Goal: Task Accomplishment & Management: Use online tool/utility

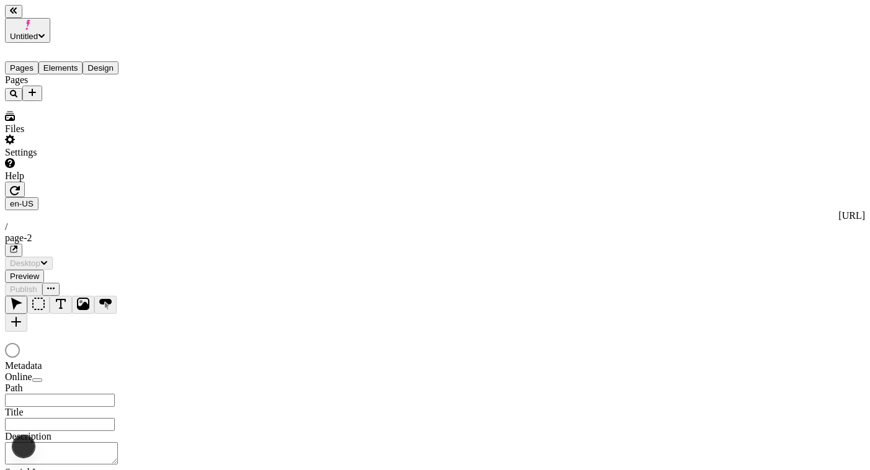
type input "/page-2"
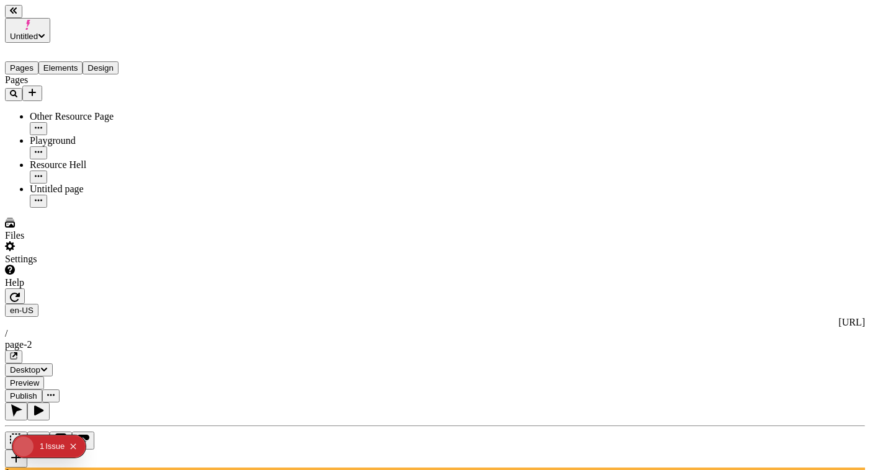
click at [50, 27] on button "Untitled" at bounding box center [27, 30] width 45 height 25
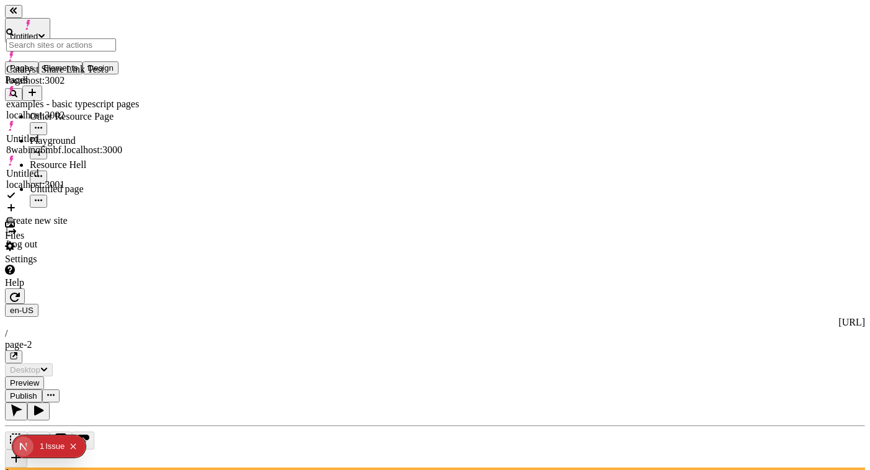
click at [65, 208] on div "Pages Other Resource Page Playground Resource Hell Untitled page" at bounding box center [79, 140] width 149 height 133
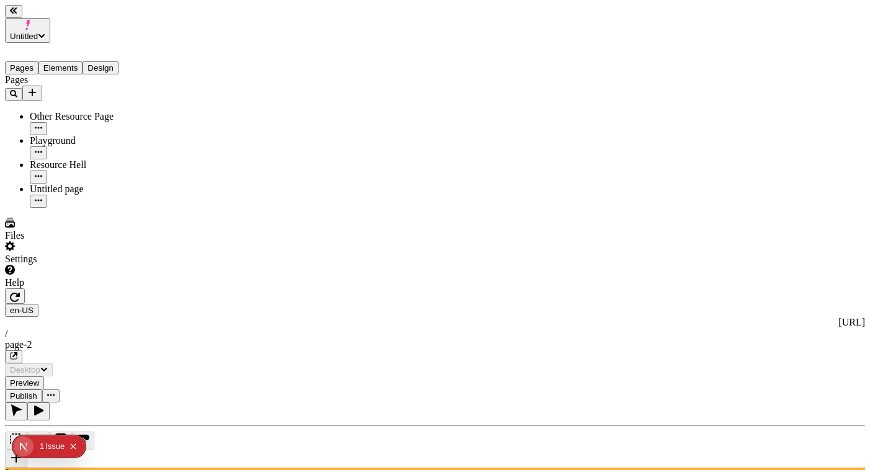
click at [80, 159] on div "Resource Hell" at bounding box center [92, 164] width 124 height 11
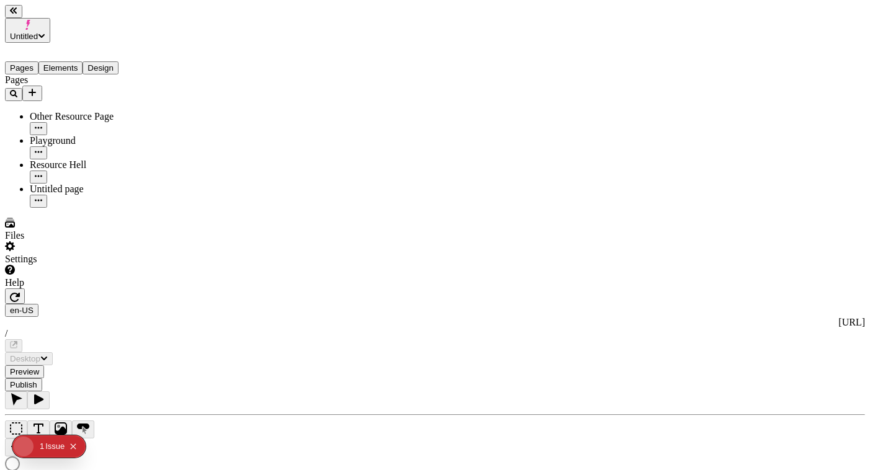
type textarea "test metadata change"
type input "/page-6"
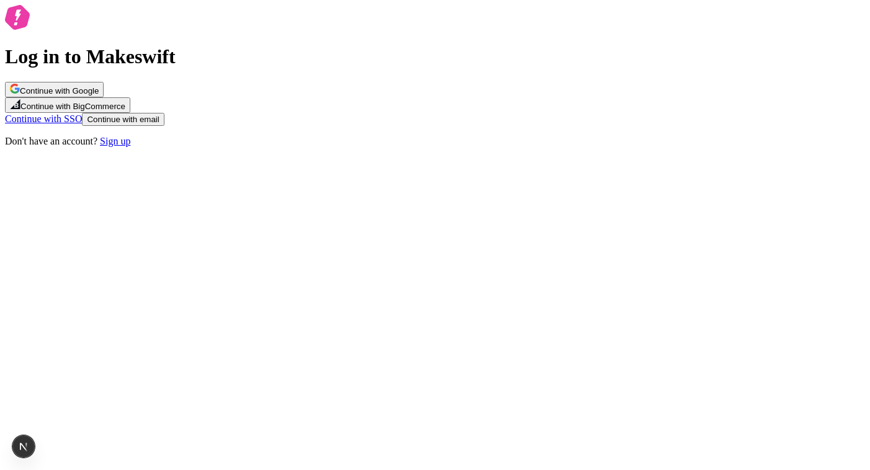
click at [164, 126] on button "Continue with email" at bounding box center [123, 119] width 82 height 13
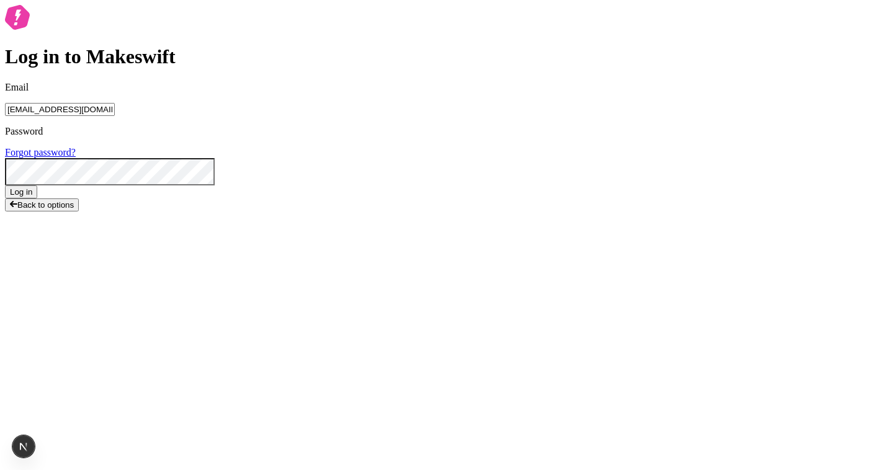
type input "lukemirejoseph+63@gmail.com"
click at [421, 158] on div "Password Forgot password?" at bounding box center [435, 142] width 860 height 32
click at [5, 186] on button "Log in" at bounding box center [21, 192] width 32 height 13
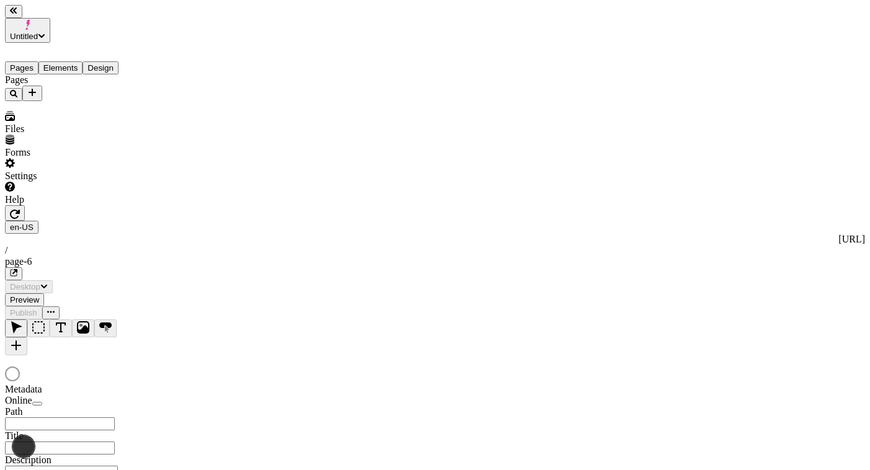
type textarea "test metadata change"
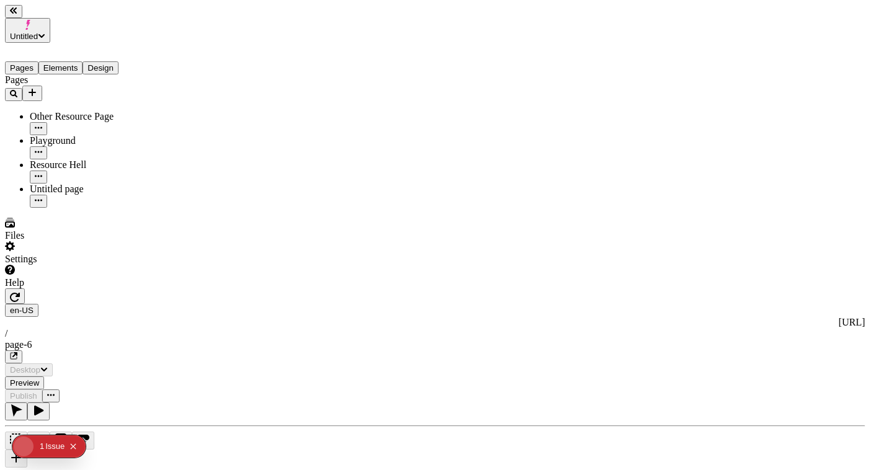
type input "/page-6"
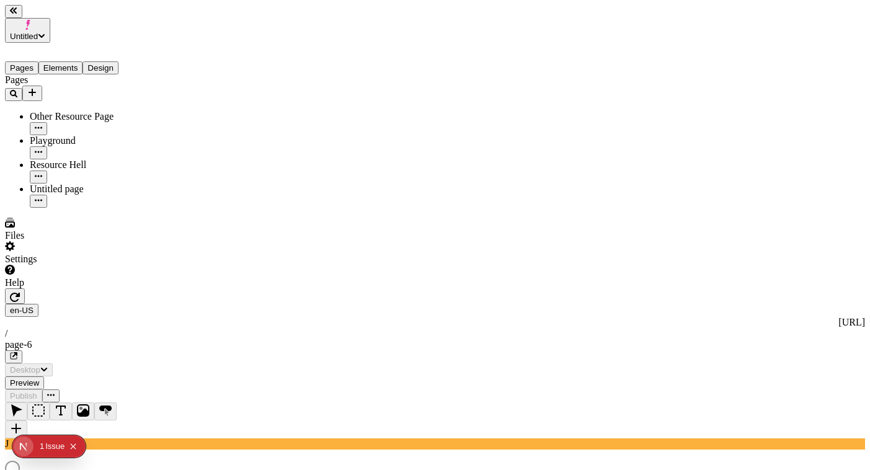
type input "/page-6"
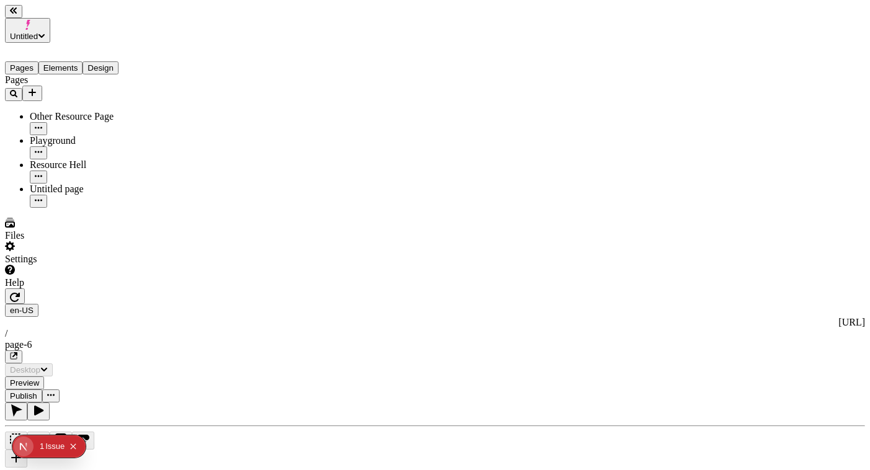
click at [20, 293] on icon "button" at bounding box center [15, 297] width 10 height 9
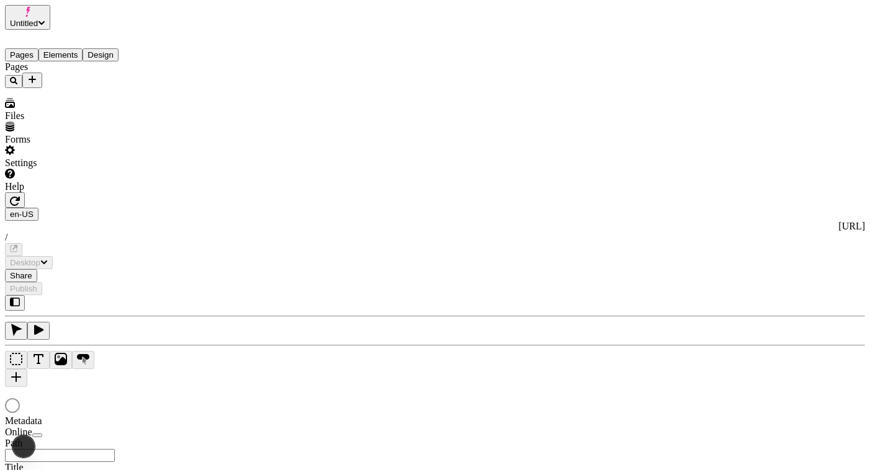
type textarea "test metadata change"
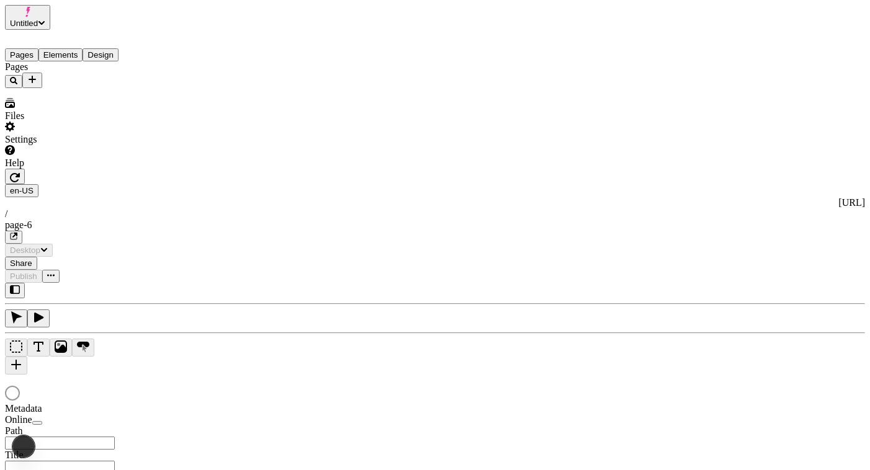
type input "/page-6"
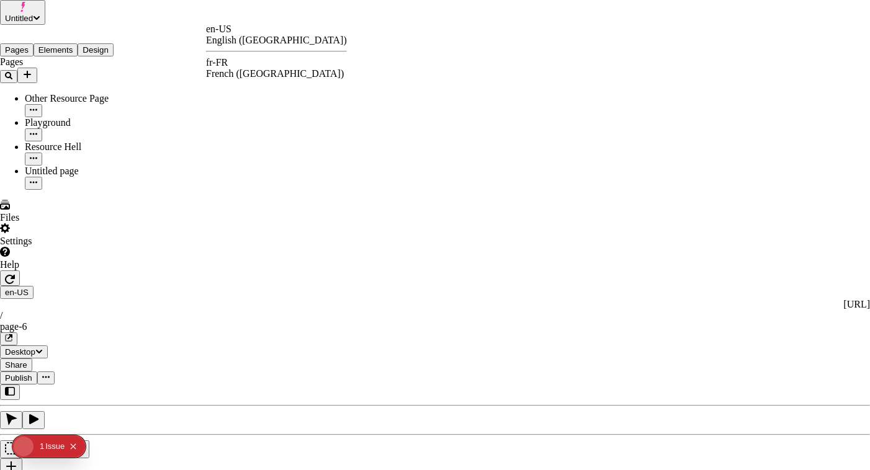
click at [238, 68] on div "fr-FR" at bounding box center [276, 62] width 141 height 11
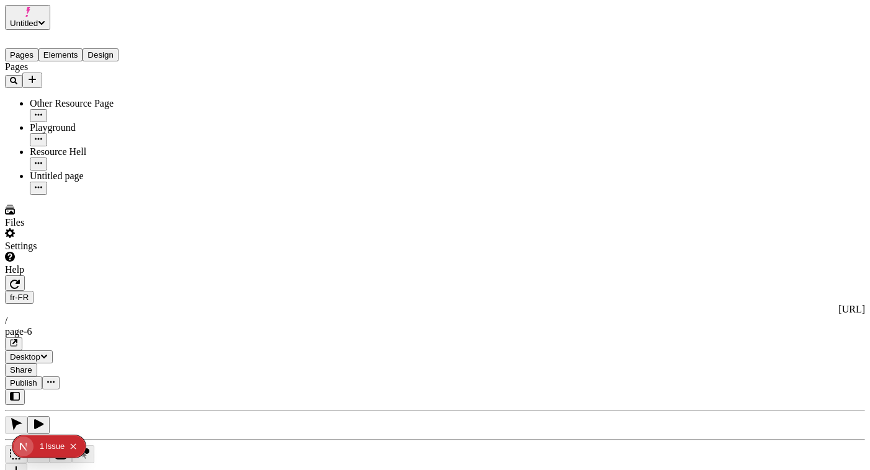
click at [72, 171] on div "Untitled page" at bounding box center [92, 176] width 124 height 11
type input "/page-2"
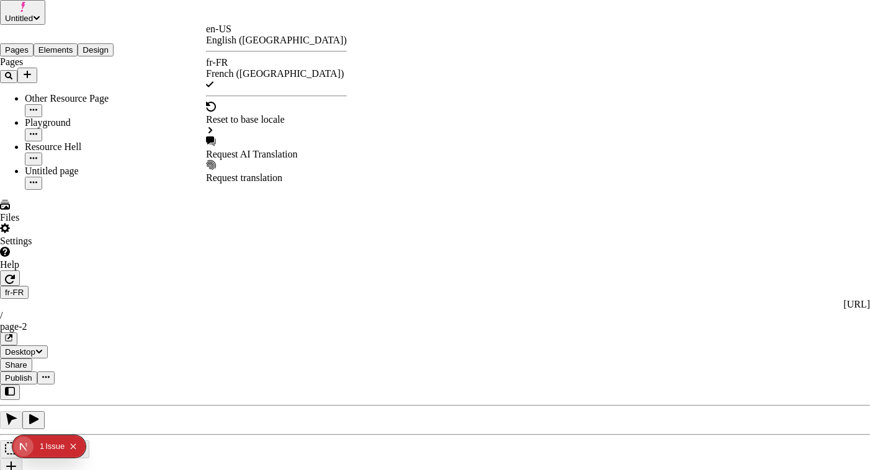
click at [242, 34] on div "en-US" at bounding box center [276, 29] width 141 height 11
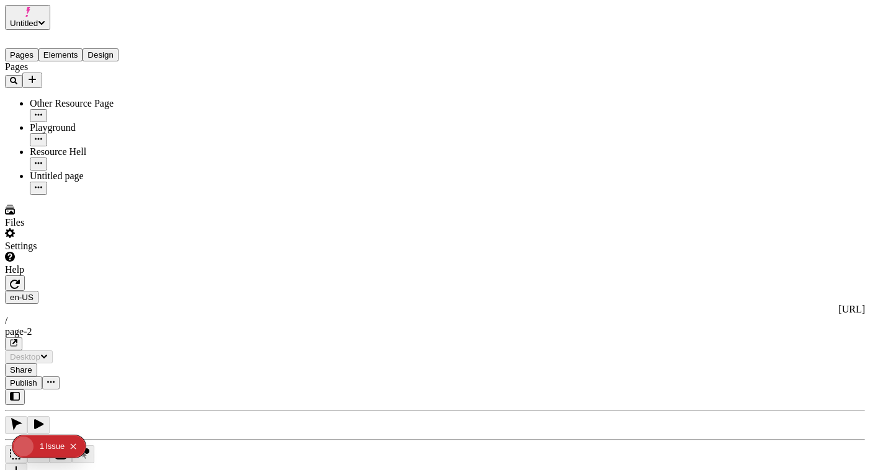
type input "/page-2"
type textarea "The cow jumped over the moon"
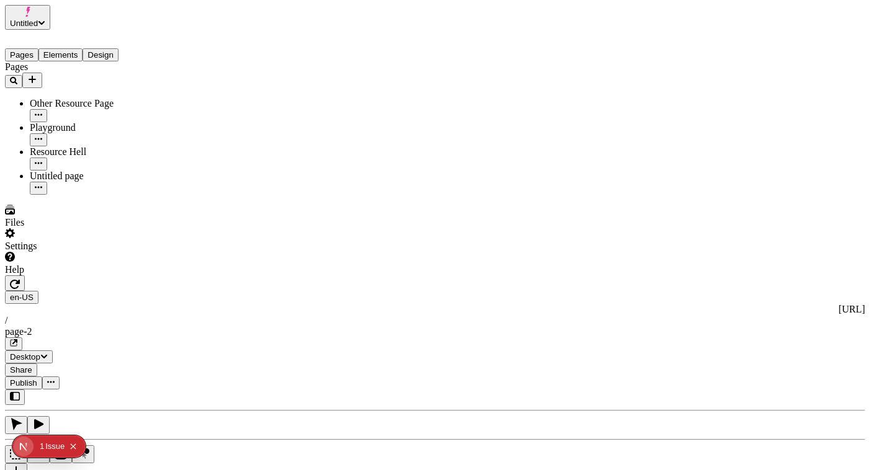
click at [37, 379] on span "Publish" at bounding box center [23, 383] width 27 height 9
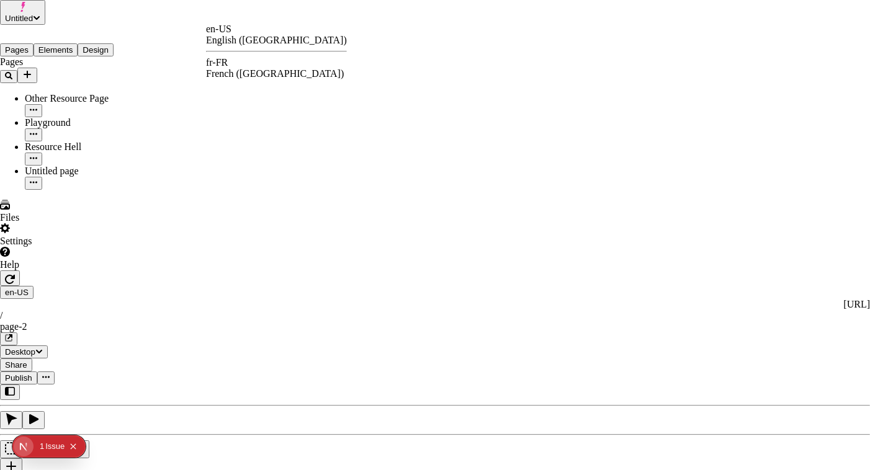
click at [241, 63] on div "fr-FR" at bounding box center [276, 62] width 141 height 11
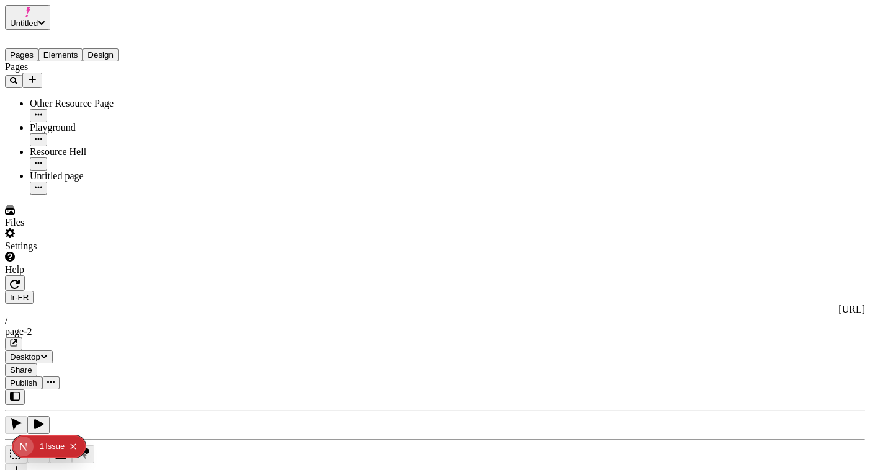
type input "/page-2"
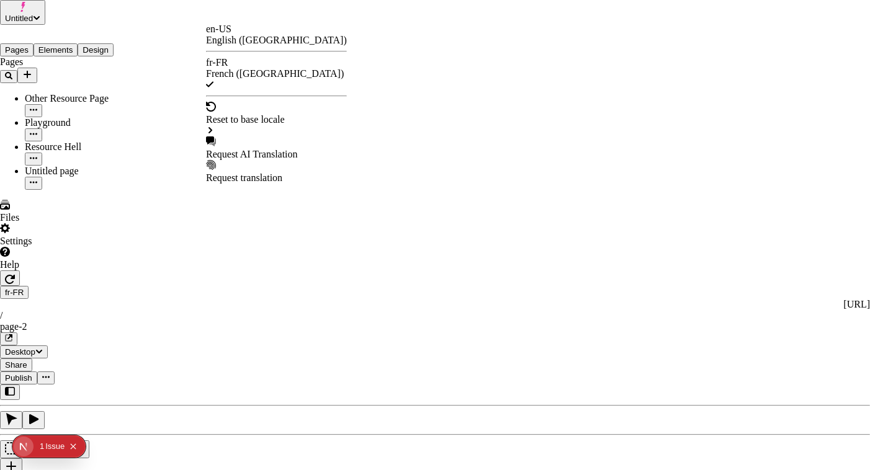
click at [236, 30] on div "en-US English ([GEOGRAPHIC_DATA])" at bounding box center [276, 35] width 141 height 22
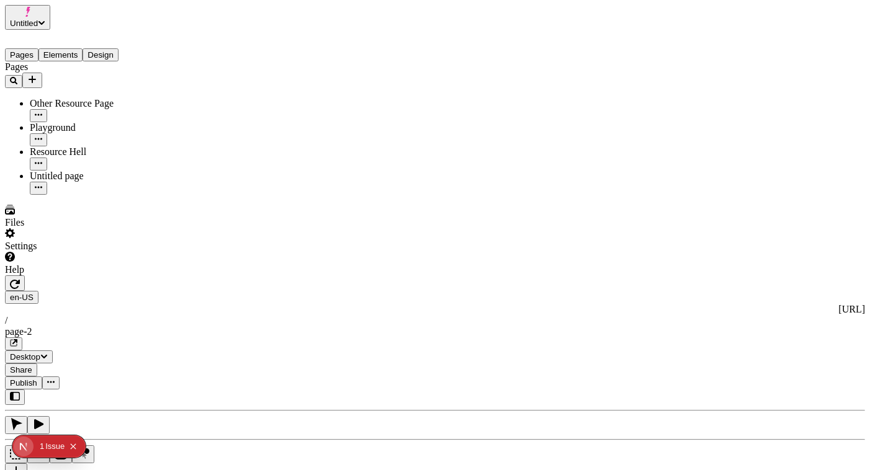
click at [42, 377] on button "Publish" at bounding box center [23, 383] width 37 height 13
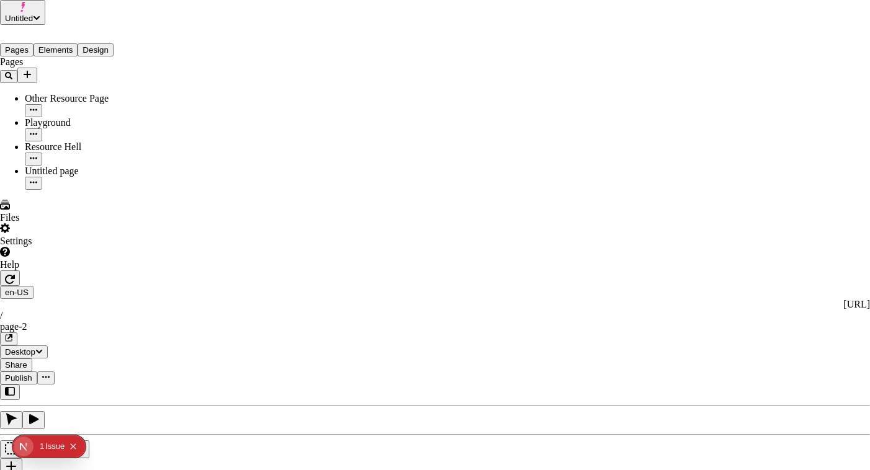
checkbox input "true"
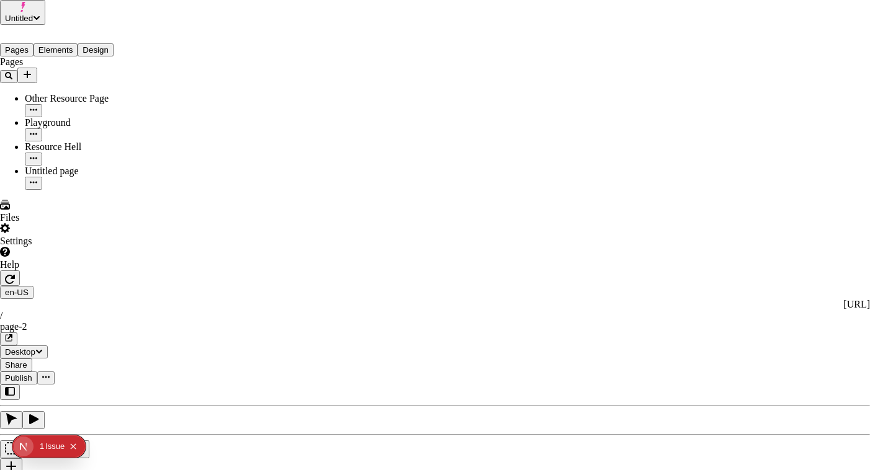
checkbox input "true"
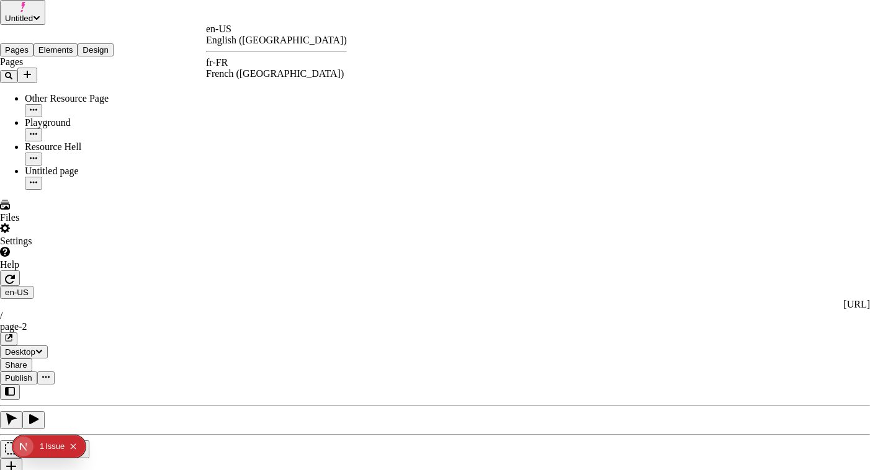
click at [234, 68] on div "fr-FR" at bounding box center [276, 62] width 141 height 11
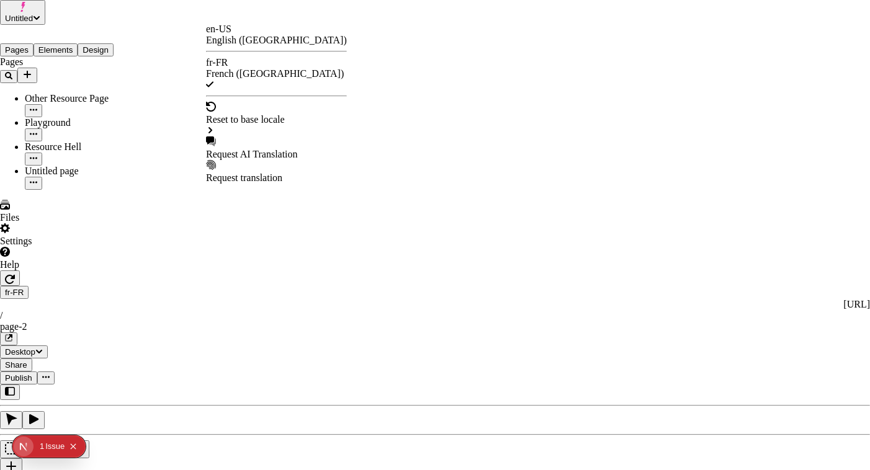
click at [280, 149] on div "Request AI Translation" at bounding box center [276, 154] width 141 height 11
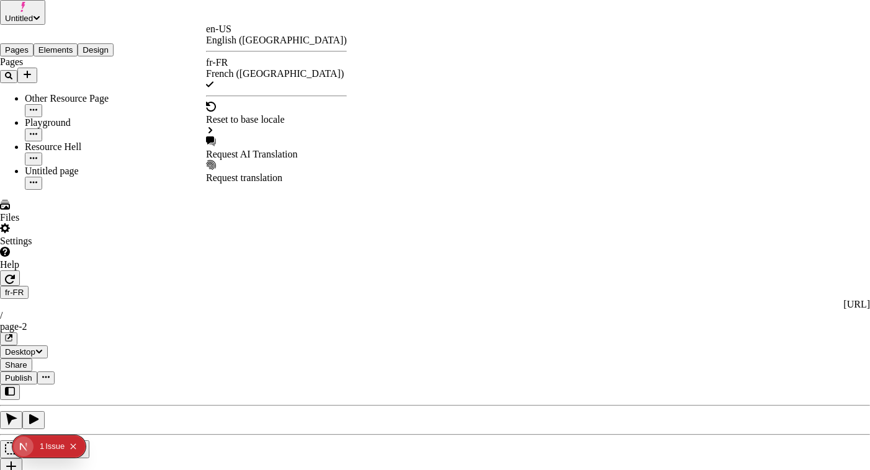
click at [267, 149] on div "Request AI Translation" at bounding box center [276, 154] width 141 height 11
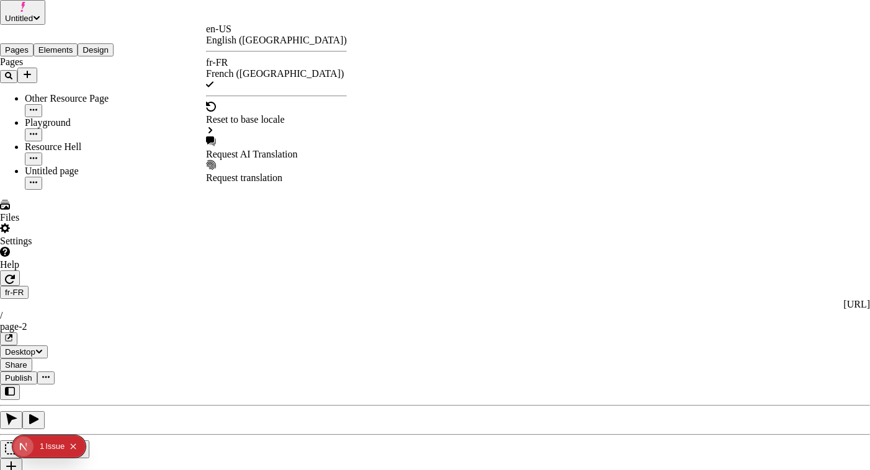
click at [256, 149] on div "Request AI Translation" at bounding box center [276, 154] width 141 height 11
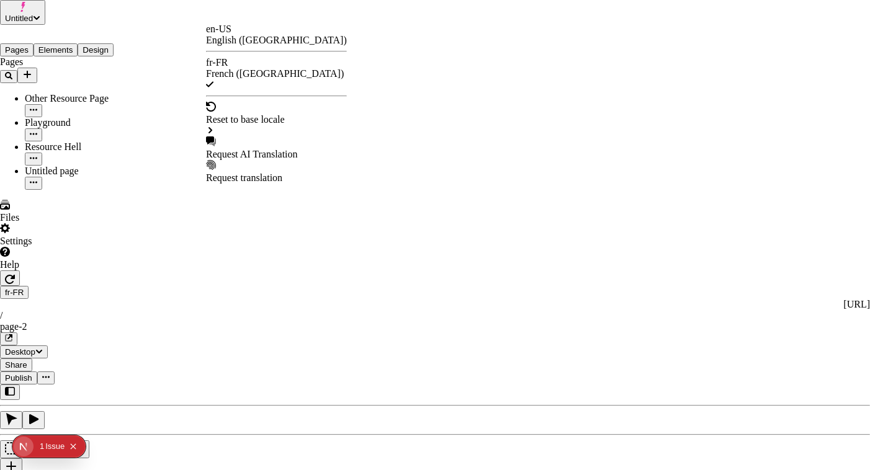
click at [250, 149] on div "Request AI Translation" at bounding box center [276, 154] width 141 height 11
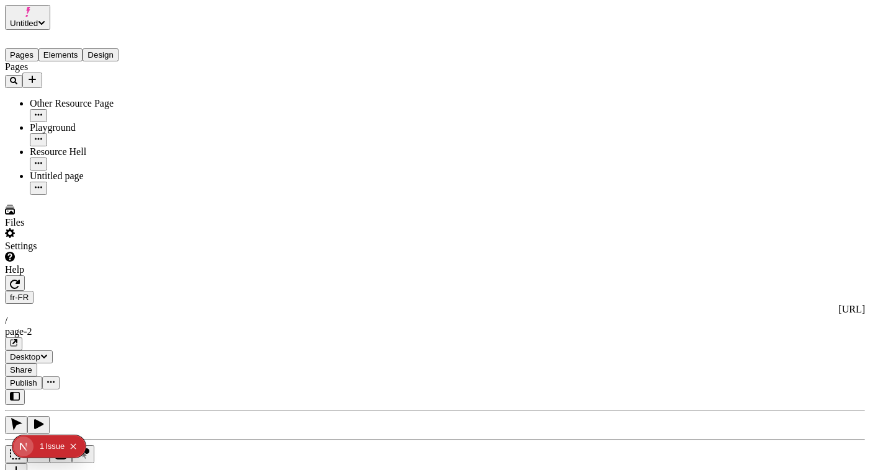
click at [25, 275] on button "button" at bounding box center [15, 283] width 20 height 16
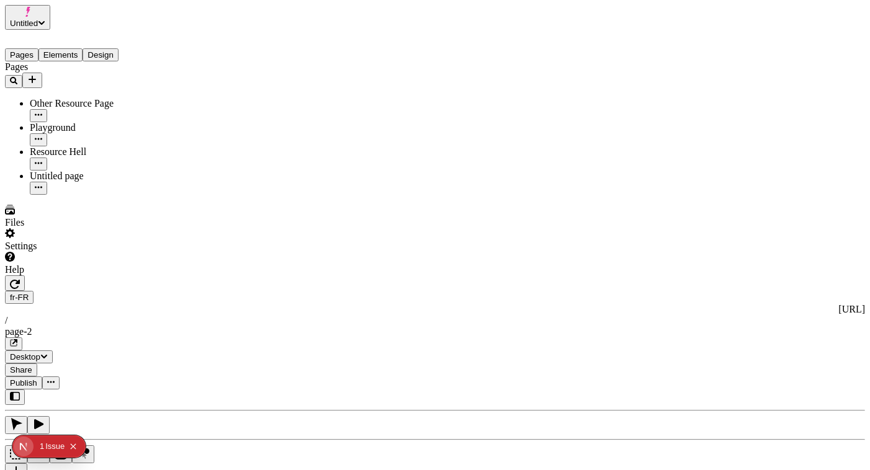
type textarea "The cow jumped over the moon (edited fr-FR)"
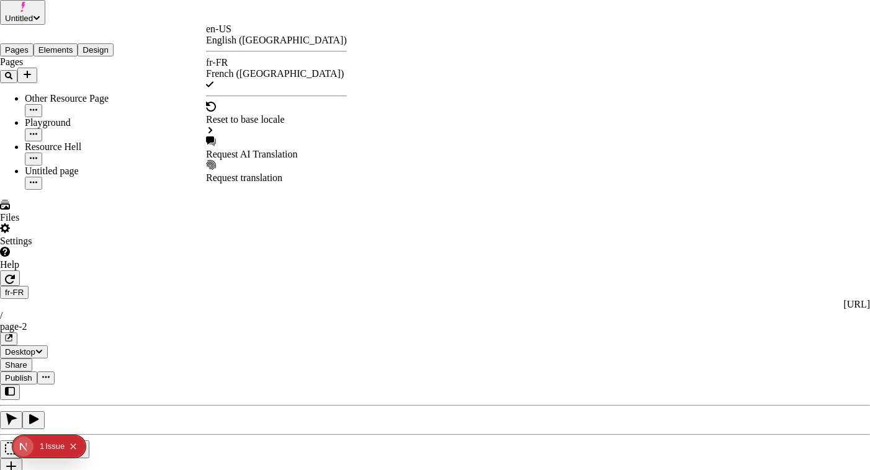
click at [269, 149] on div "Request AI Translation" at bounding box center [276, 154] width 141 height 11
checkbox input "true"
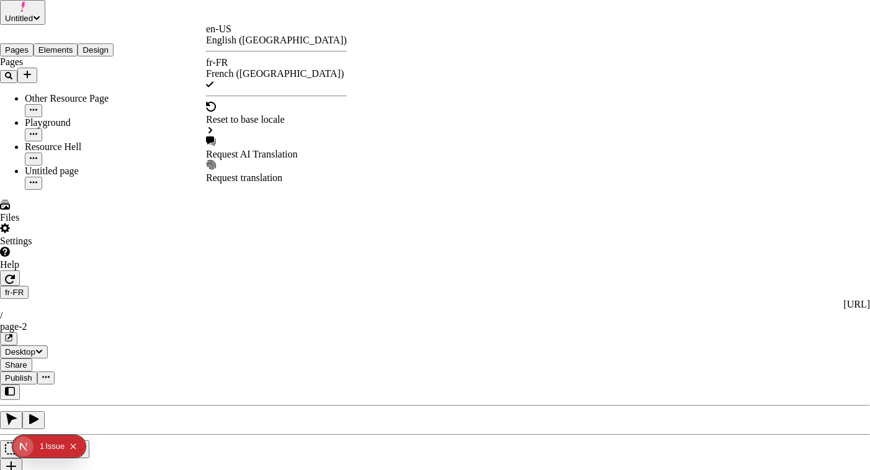
checkbox input "false"
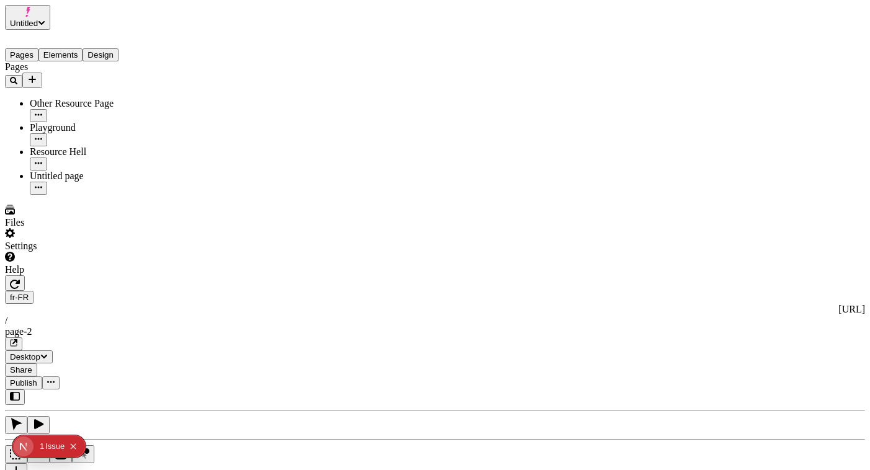
click at [20, 279] on icon "button" at bounding box center [15, 284] width 10 height 10
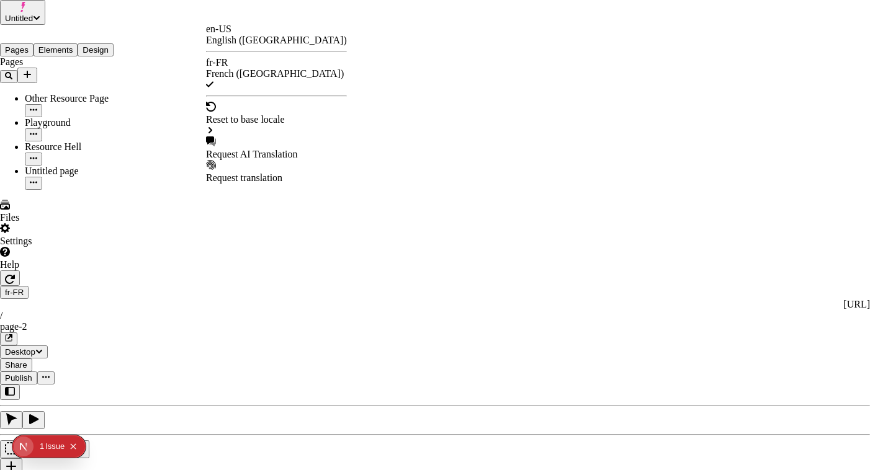
click at [230, 35] on div "en-US" at bounding box center [276, 29] width 141 height 11
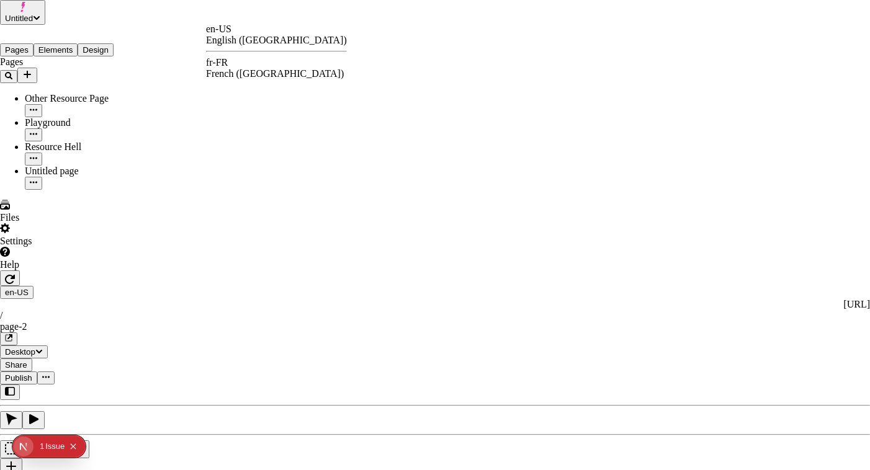
click at [235, 63] on div "fr-FR" at bounding box center [276, 62] width 141 height 11
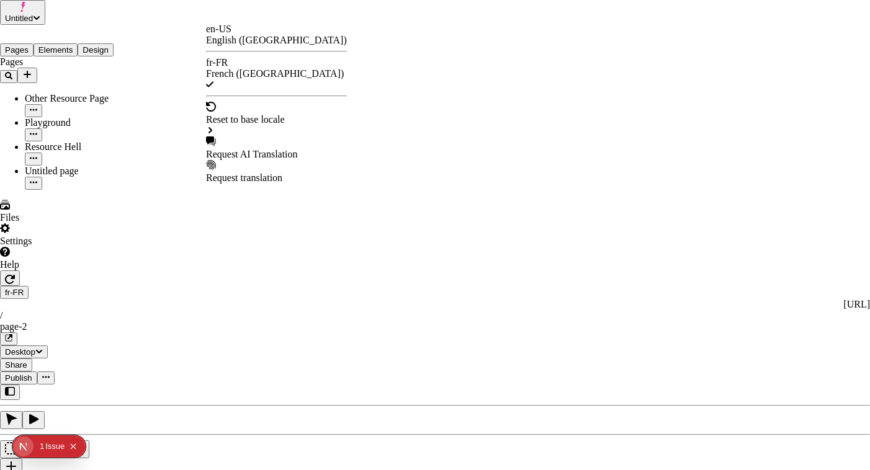
click at [237, 29] on div "en-US English ([GEOGRAPHIC_DATA])" at bounding box center [276, 35] width 141 height 22
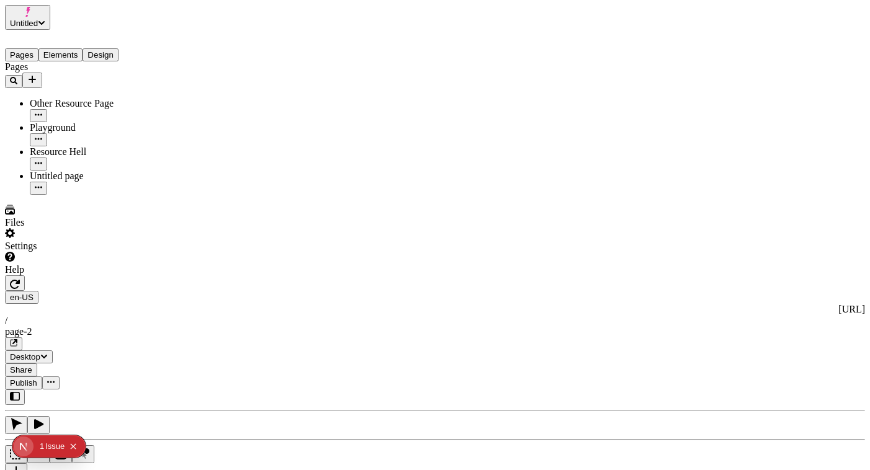
click at [27, 464] on button "button" at bounding box center [16, 473] width 22 height 18
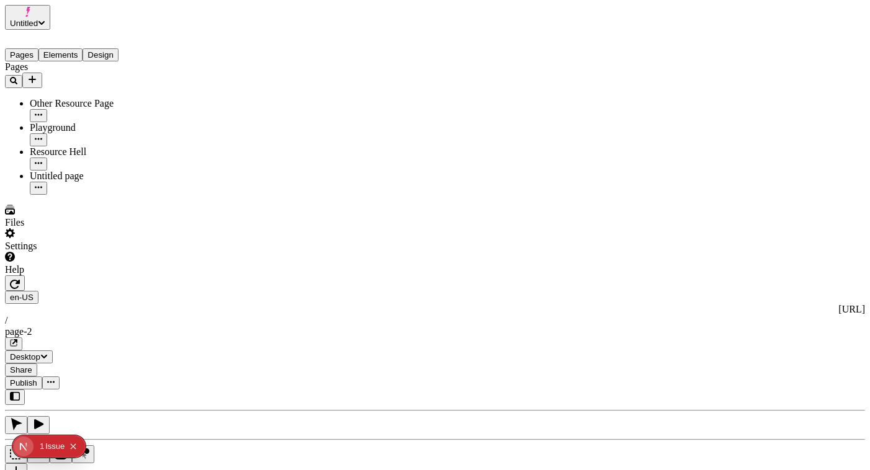
type textarea "body text within global element"
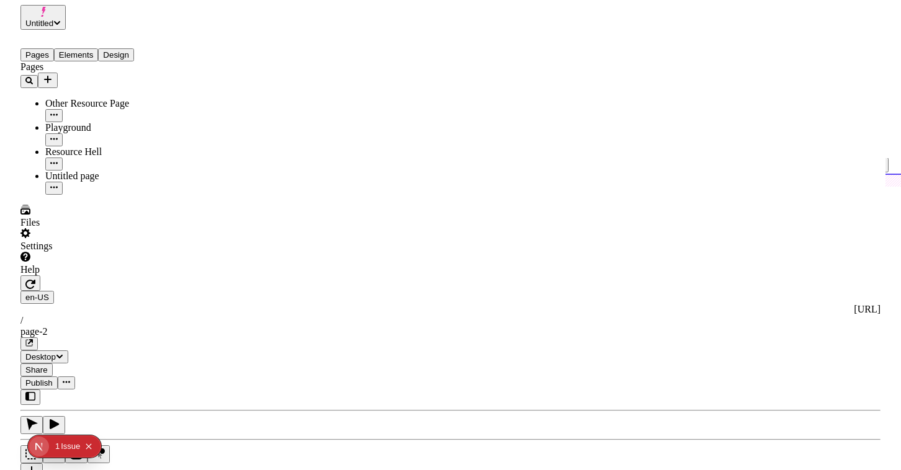
scroll to position [0, 269]
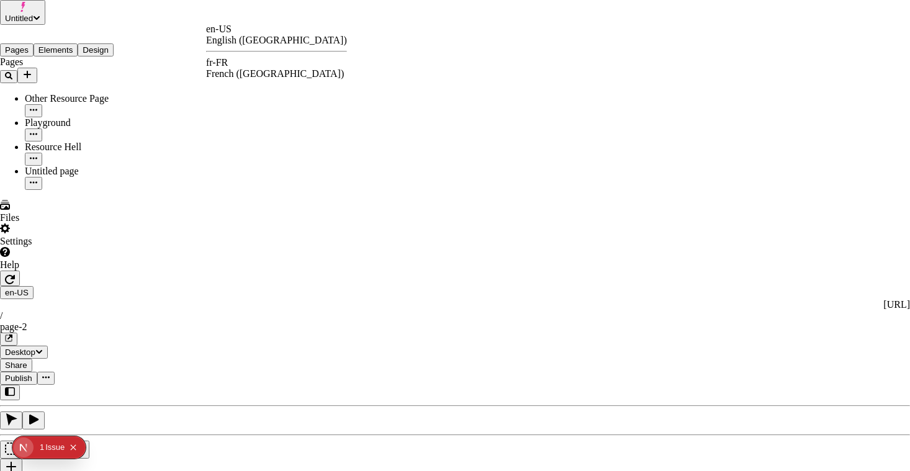
click at [241, 61] on div "fr-FR French ([GEOGRAPHIC_DATA])" at bounding box center [276, 68] width 141 height 22
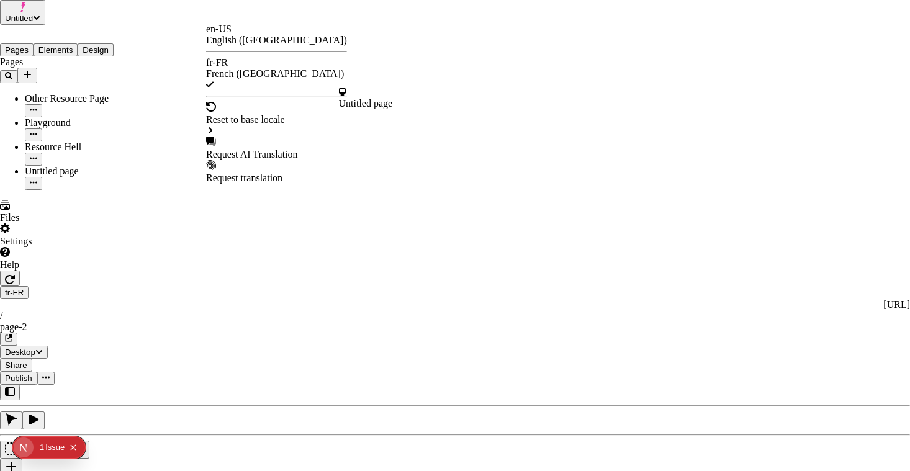
click at [387, 107] on div "Untitled page" at bounding box center [366, 98] width 54 height 22
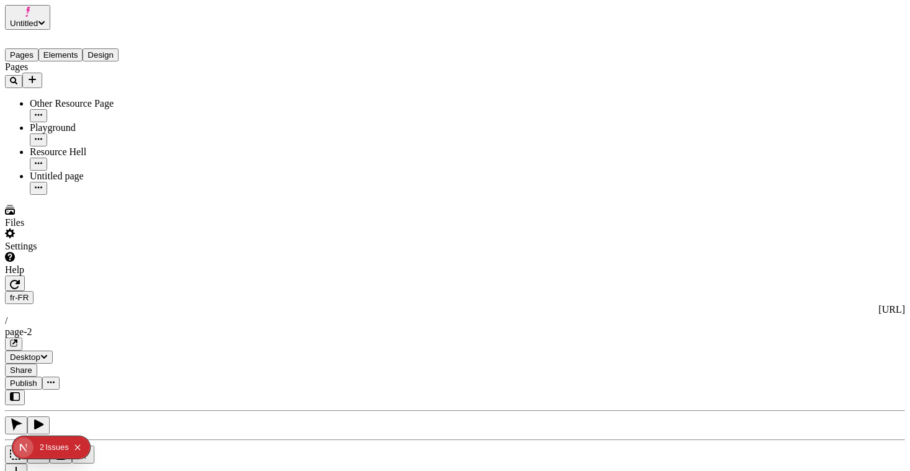
click at [20, 279] on icon "button" at bounding box center [15, 284] width 10 height 10
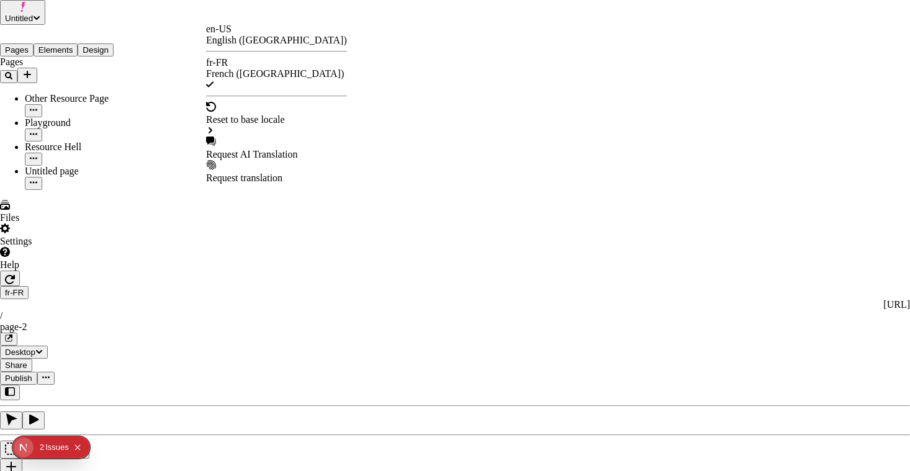
click at [254, 149] on div "Request AI Translation" at bounding box center [276, 154] width 141 height 11
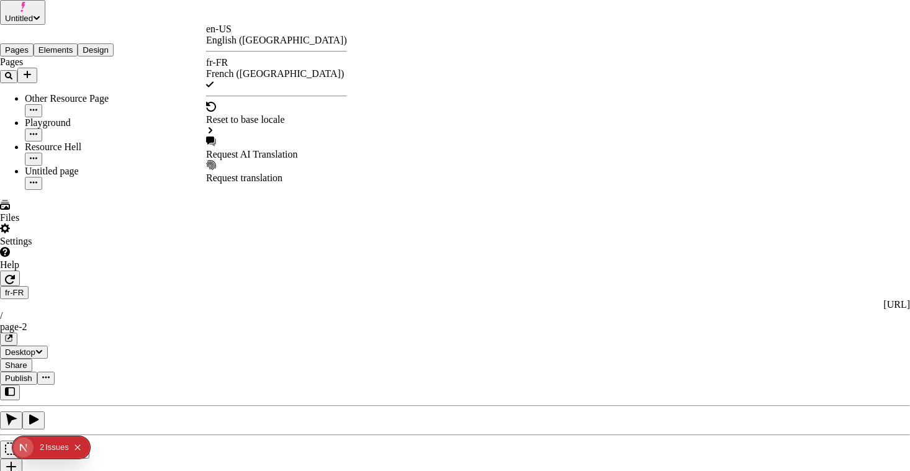
click at [270, 137] on div "Request AI Translation" at bounding box center [276, 149] width 141 height 24
click at [279, 149] on div "Request AI Translation" at bounding box center [276, 154] width 141 height 11
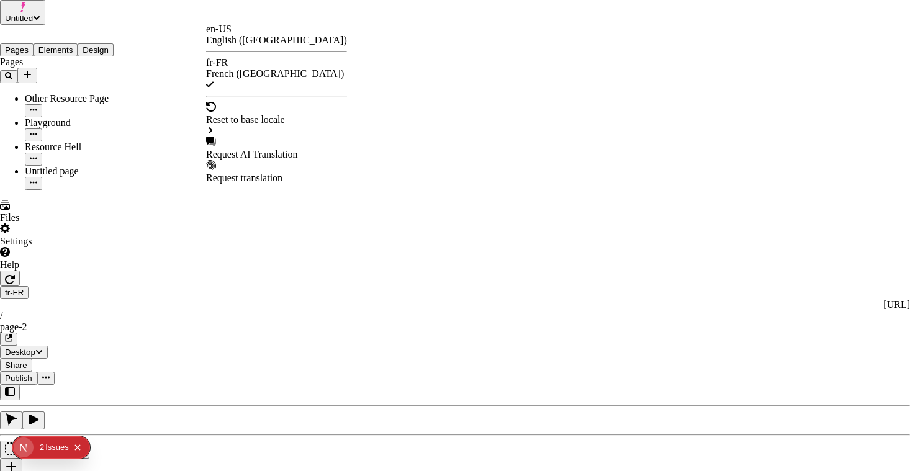
checkbox input "false"
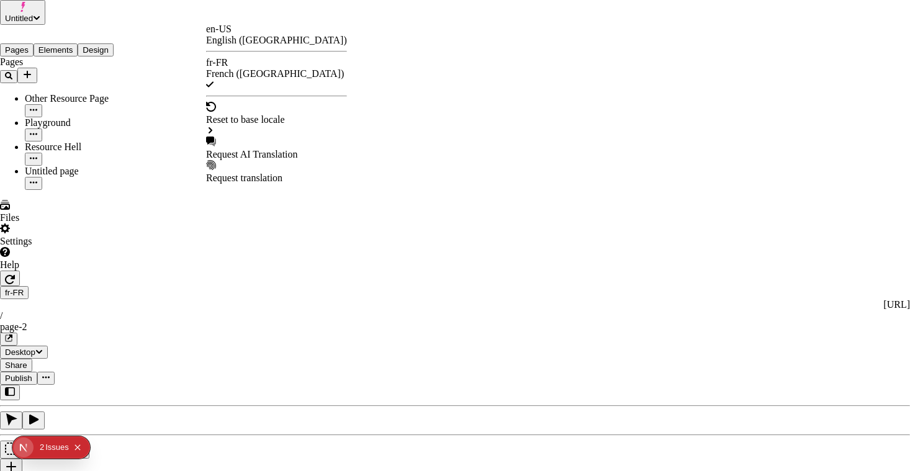
click at [234, 45] on div "en-US English ([GEOGRAPHIC_DATA])" at bounding box center [276, 35] width 141 height 22
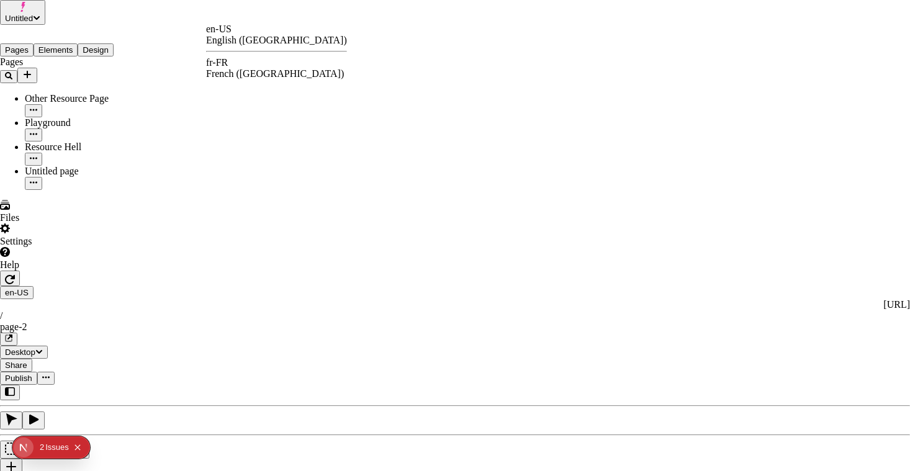
click at [233, 68] on div "fr-FR" at bounding box center [276, 62] width 141 height 11
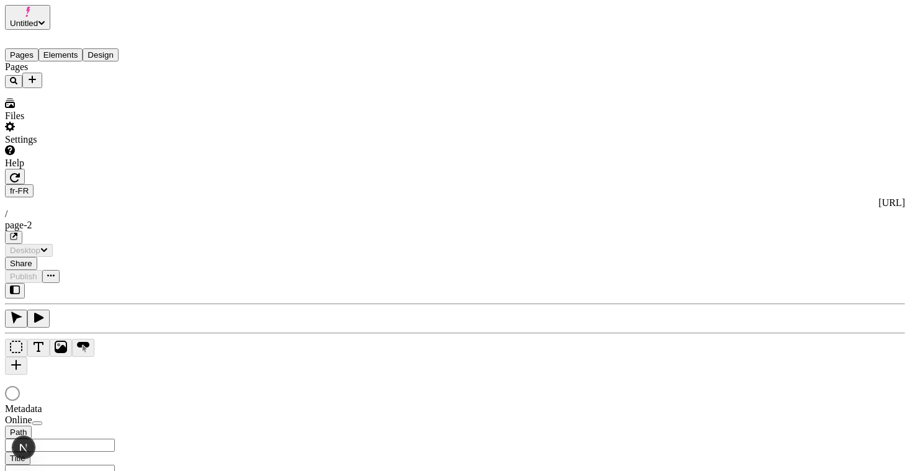
type input "/page-2"
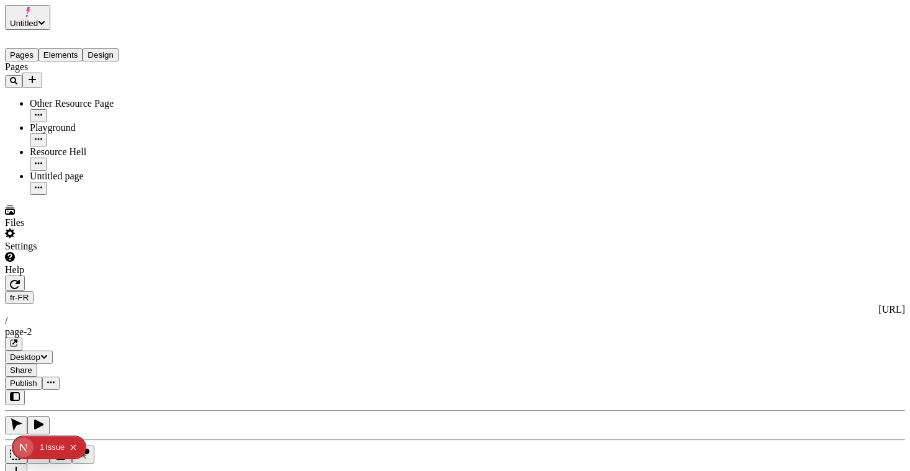
click at [77, 444] on icon "Collapse issues badge" at bounding box center [72, 447] width 7 height 7
click at [71, 275] on div "Help" at bounding box center [79, 264] width 149 height 24
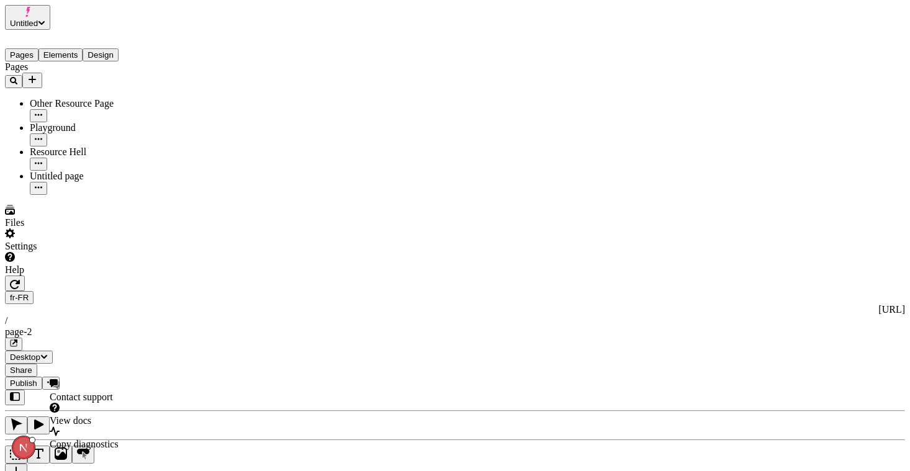
click at [91, 415] on span "View docs" at bounding box center [71, 420] width 42 height 11
click at [102, 252] on div "Settings" at bounding box center [79, 240] width 149 height 24
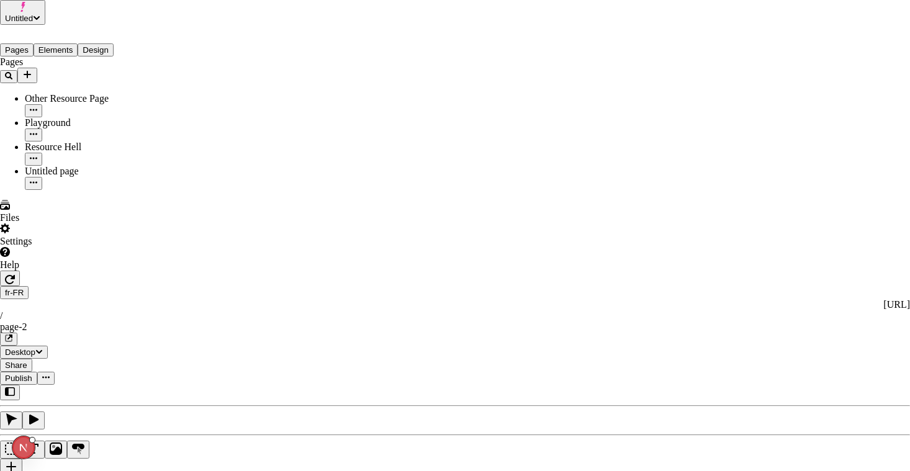
click at [92, 271] on div "Help" at bounding box center [74, 259] width 149 height 24
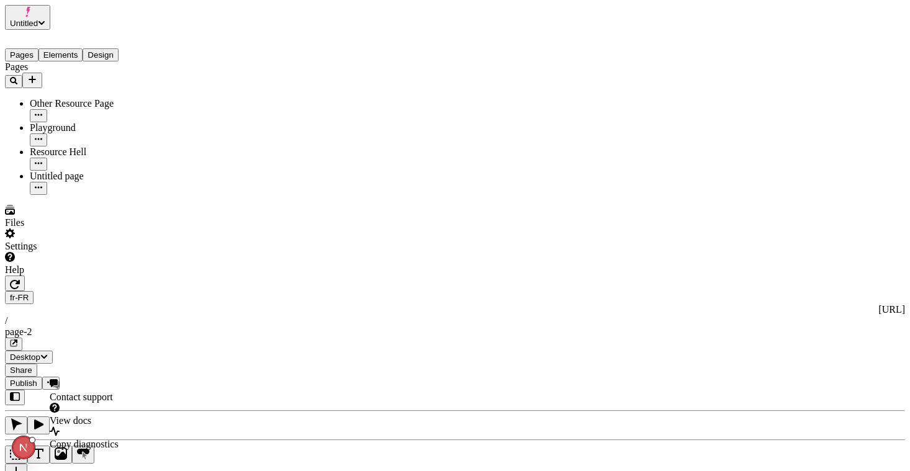
click at [107, 439] on span "Copy diagnostics" at bounding box center [84, 444] width 69 height 11
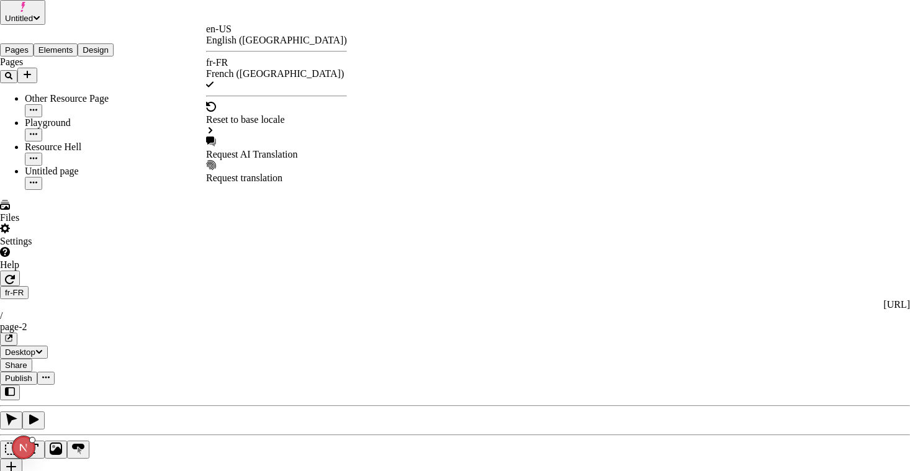
click at [248, 149] on div "Request AI Translation" at bounding box center [276, 154] width 141 height 11
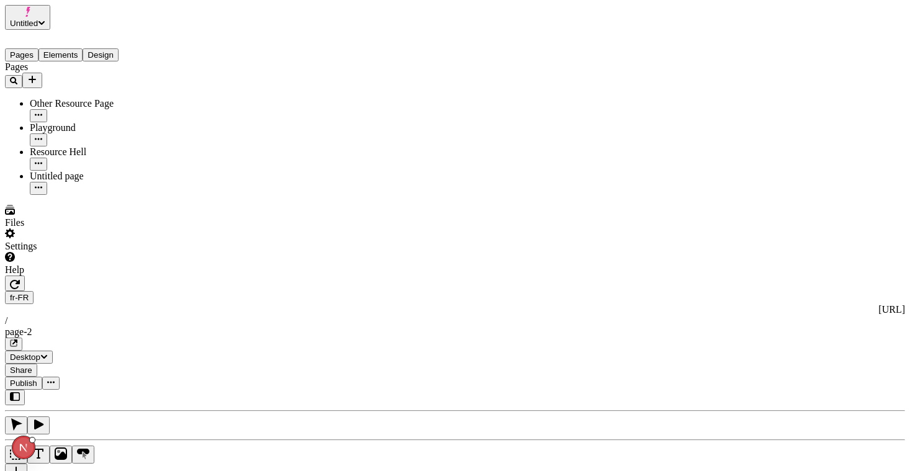
type textarea "global element body text"
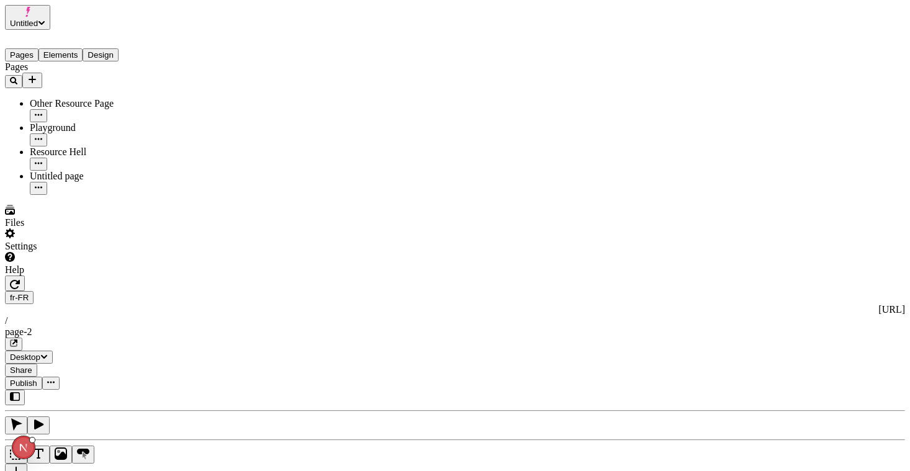
click at [373, 326] on div "page-2" at bounding box center [455, 331] width 900 height 11
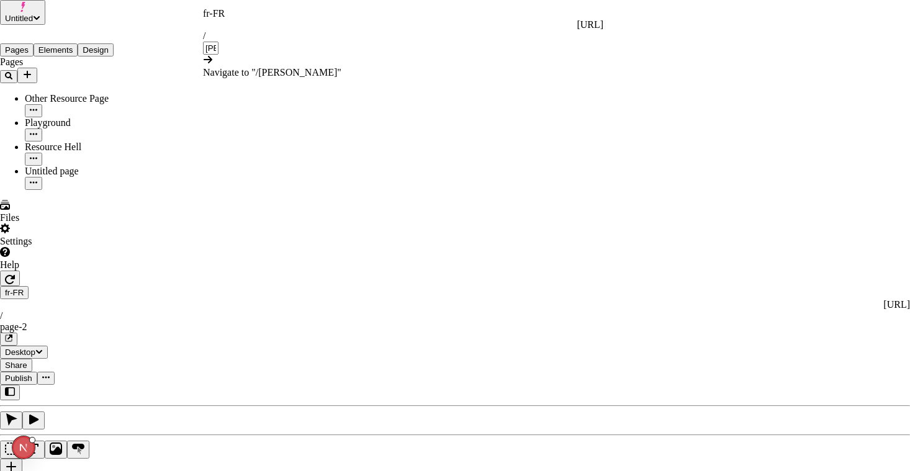
type input "[PERSON_NAME]"
click at [390, 17] on div "fr-FR http://localhost:3001/fr-FR / joseph" at bounding box center [403, 31] width 400 height 47
click at [292, 67] on span "/ joseph" at bounding box center [297, 72] width 82 height 11
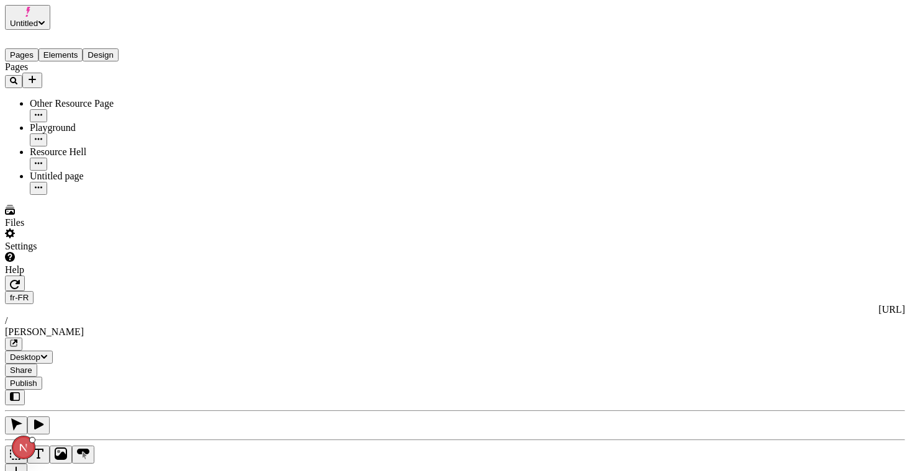
click at [224, 291] on div "fr-FR http://localhost:3001/fr-FR / joseph" at bounding box center [455, 321] width 900 height 60
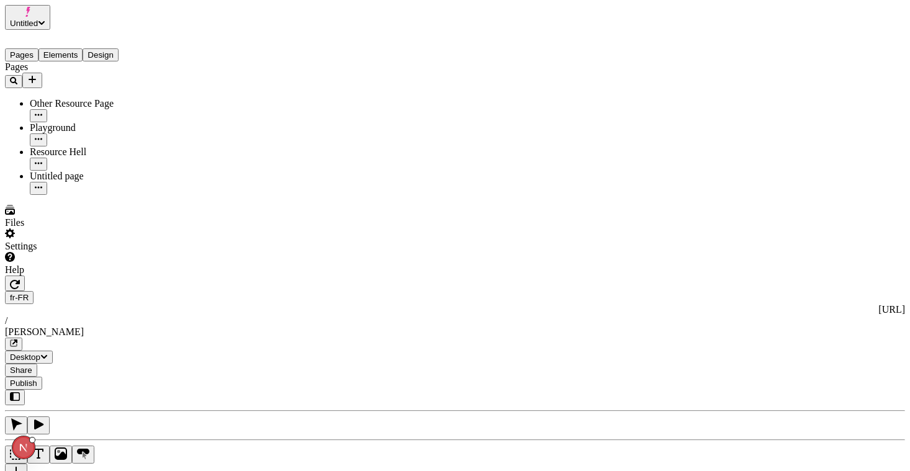
click at [68, 171] on div "Untitled page" at bounding box center [92, 176] width 124 height 11
click at [73, 50] on button "Elements" at bounding box center [60, 54] width 45 height 13
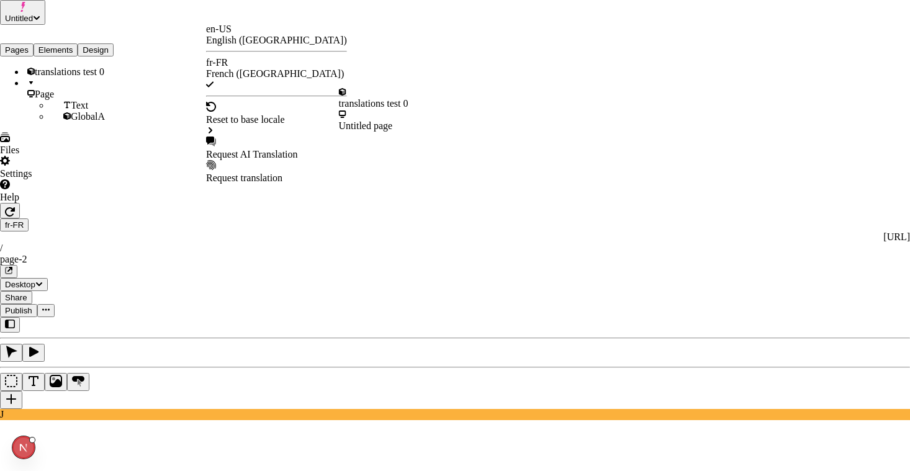
click at [276, 149] on div "Request AI Translation" at bounding box center [276, 154] width 141 height 11
drag, startPoint x: 364, startPoint y: 48, endPoint x: 341, endPoint y: 52, distance: 23.3
drag, startPoint x: 392, startPoint y: 45, endPoint x: 326, endPoint y: 45, distance: 65.2
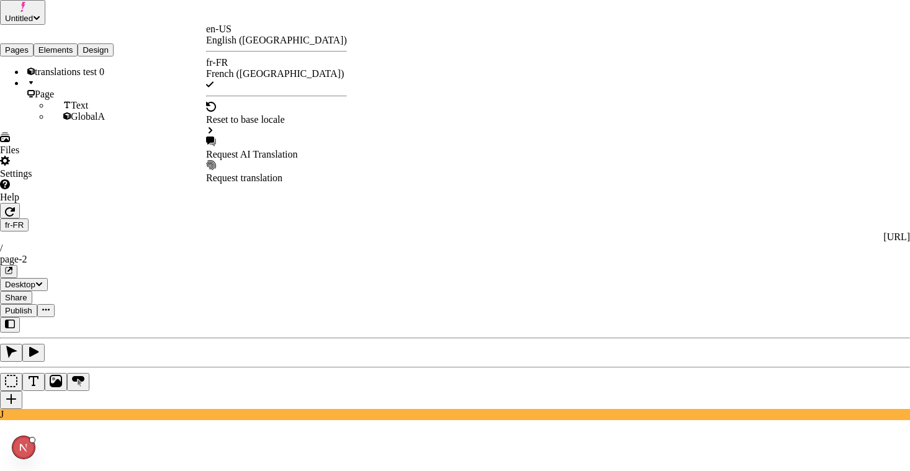
click at [287, 137] on div "Request AI Translation" at bounding box center [276, 149] width 141 height 24
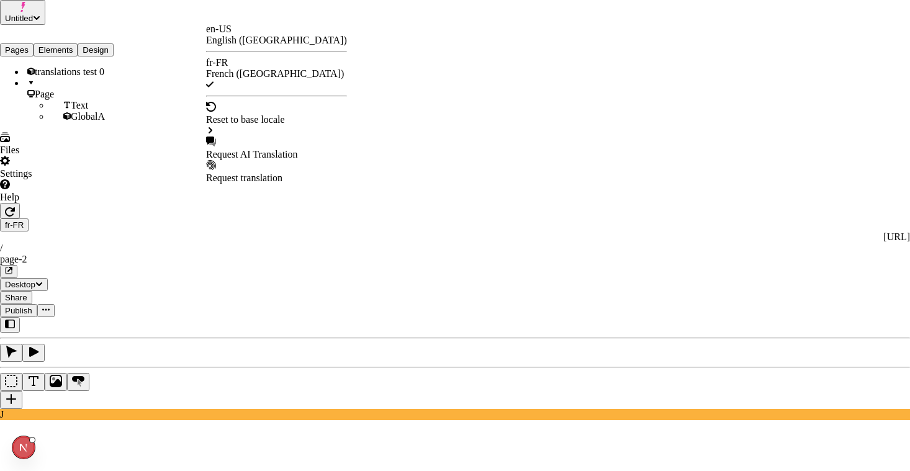
click at [264, 149] on div "Request AI Translation" at bounding box center [276, 154] width 141 height 11
click at [264, 35] on div "English ([GEOGRAPHIC_DATA])" at bounding box center [276, 40] width 141 height 11
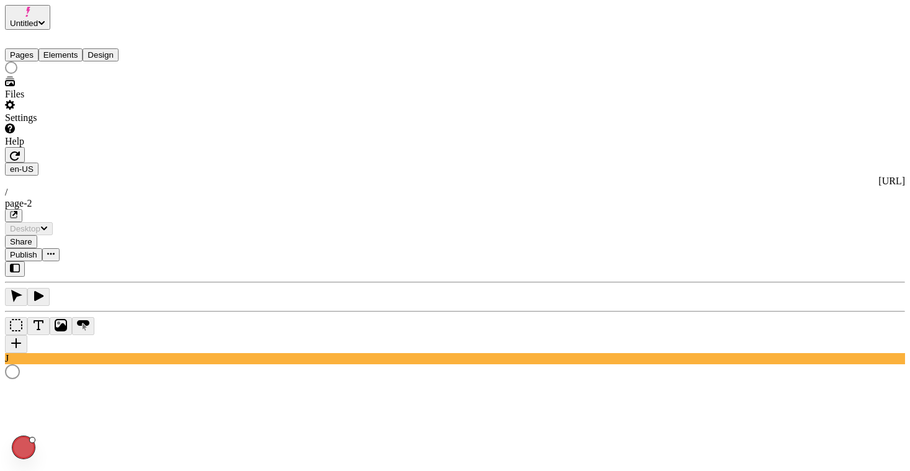
type input "/page-2"
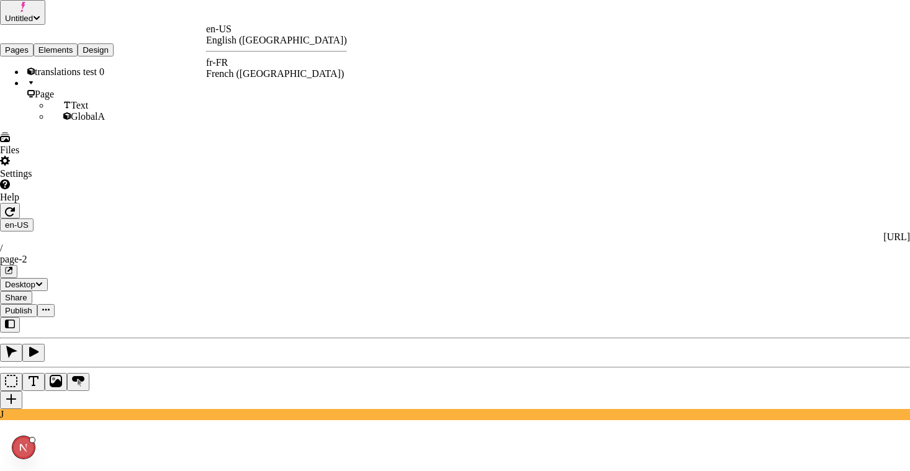
click at [252, 63] on div "fr-FR French ([GEOGRAPHIC_DATA])" at bounding box center [276, 68] width 141 height 22
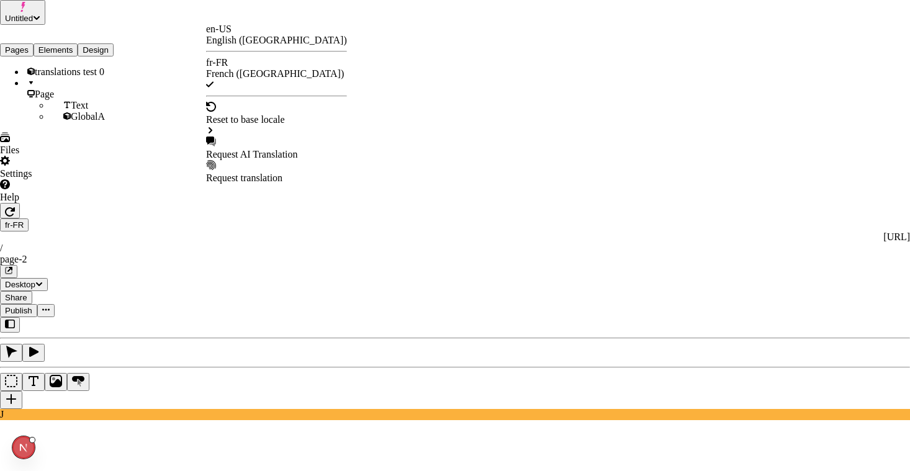
click at [252, 149] on div "Request AI Translation" at bounding box center [276, 154] width 141 height 11
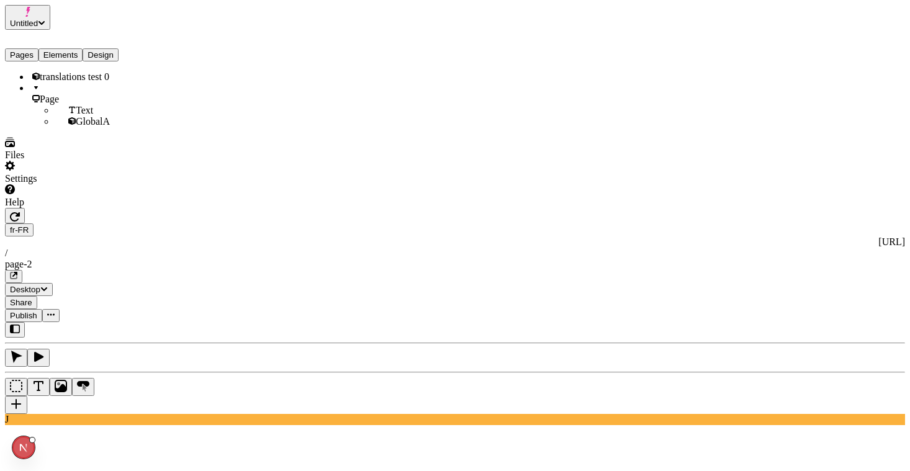
checkbox input "false"
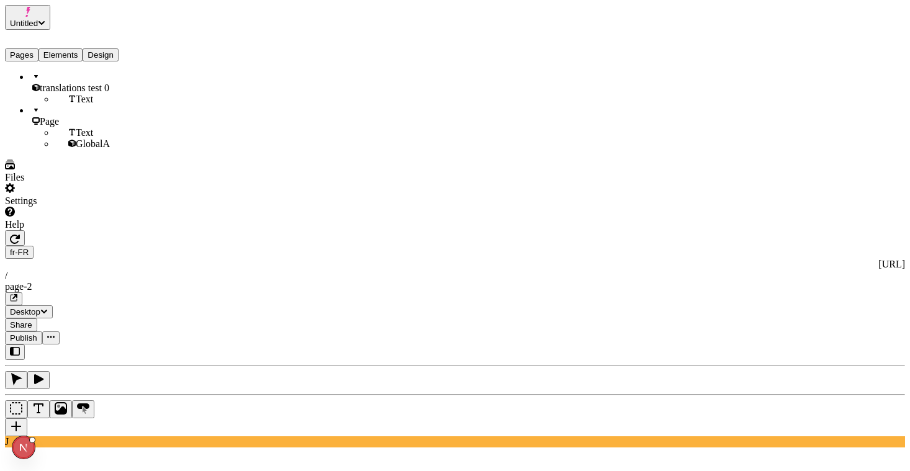
type textarea "header (Slot)"
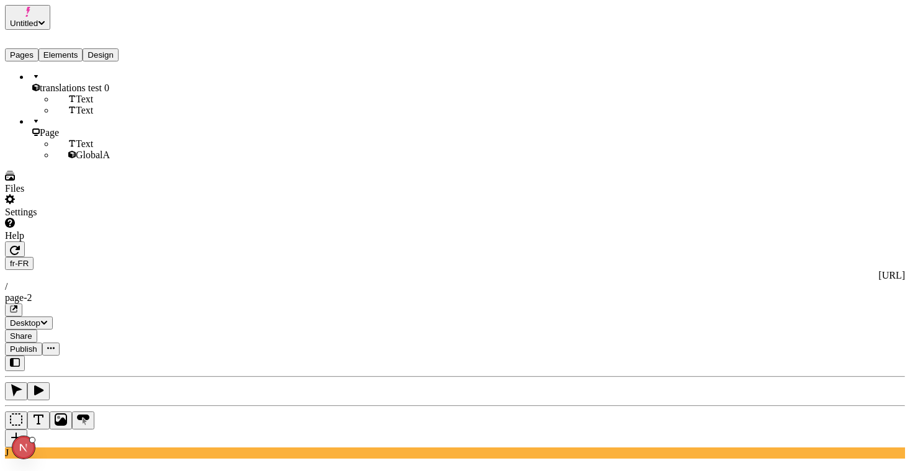
type textarea "body content within Slot"
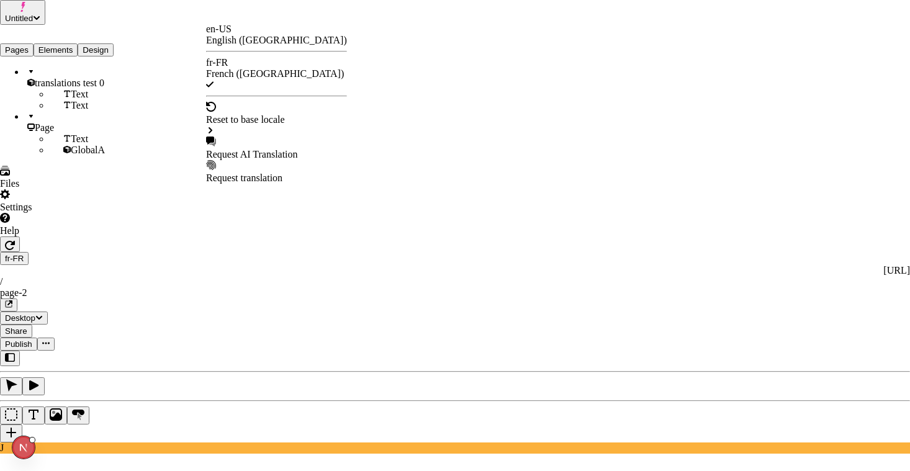
click at [256, 137] on div "Request AI Translation" at bounding box center [276, 149] width 141 height 24
drag, startPoint x: 415, startPoint y: 45, endPoint x: 329, endPoint y: 39, distance: 86.4
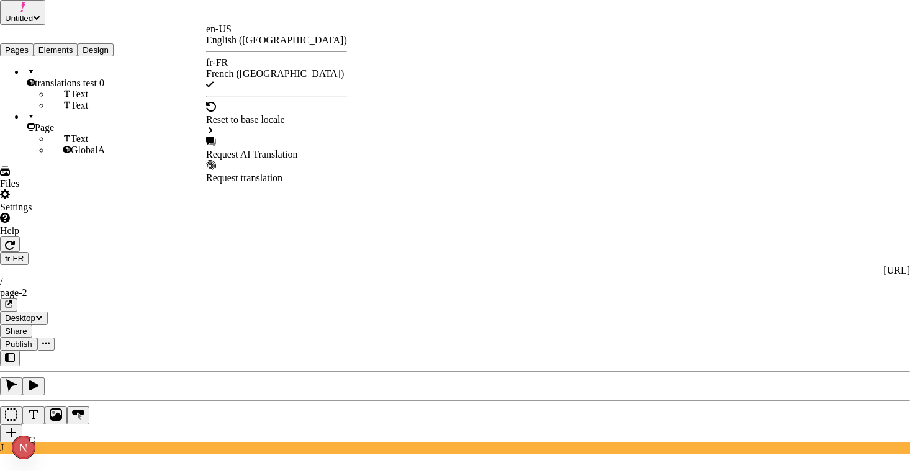
click at [302, 137] on div "Request AI Translation" at bounding box center [276, 149] width 141 height 24
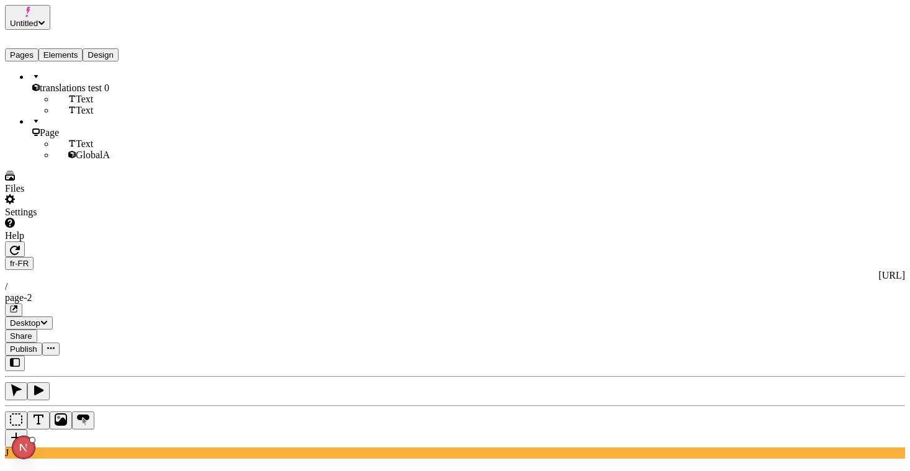
click at [84, 83] on span "translations test 0" at bounding box center [74, 88] width 69 height 11
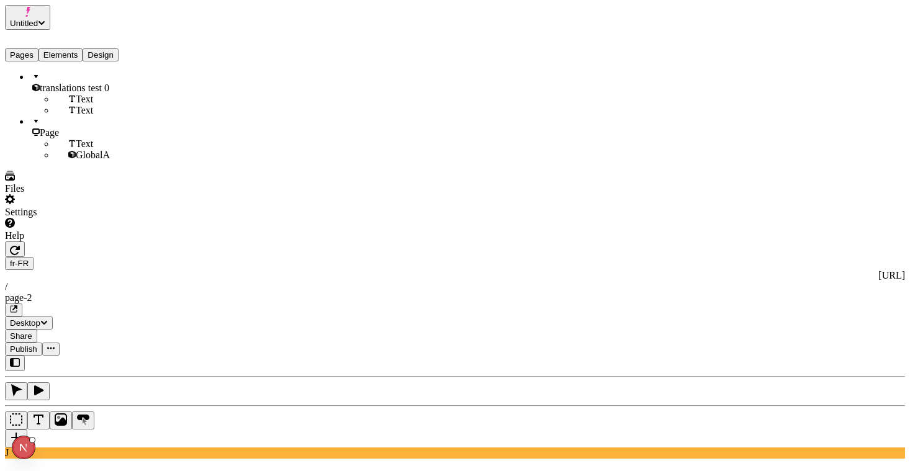
click at [164, 356] on div "J" at bounding box center [455, 407] width 900 height 103
click at [71, 48] on button "Elements" at bounding box center [60, 54] width 45 height 13
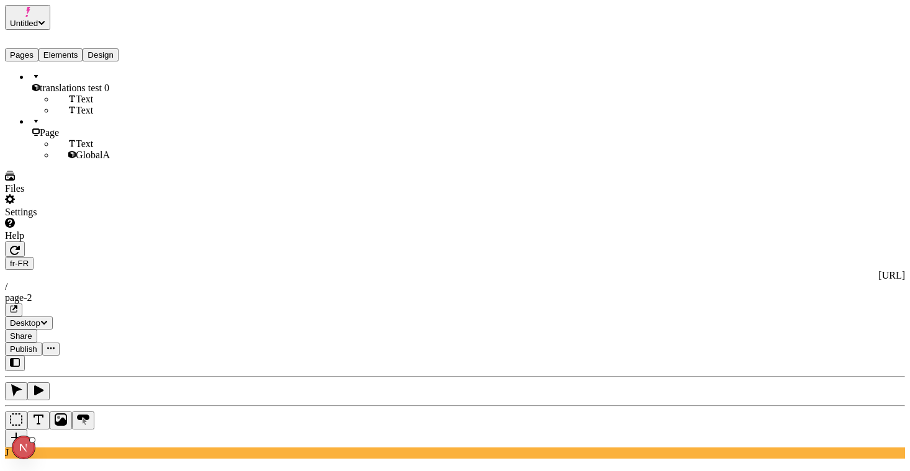
click at [67, 83] on span "translations test 0" at bounding box center [74, 88] width 69 height 11
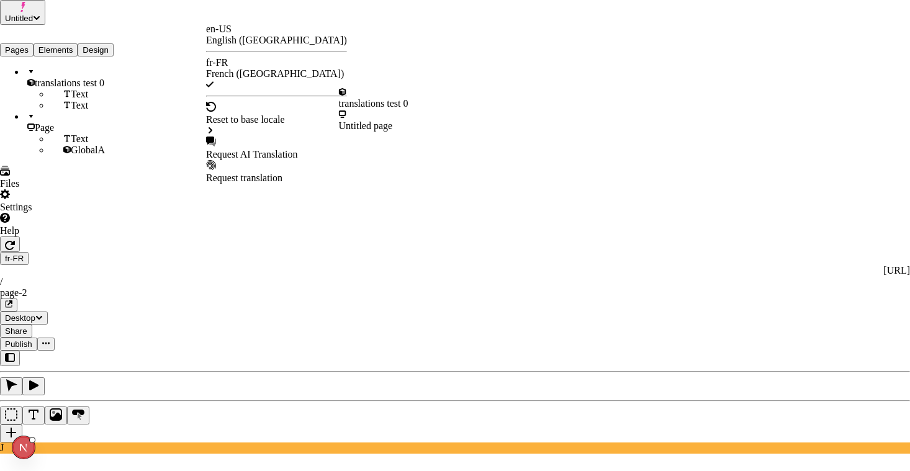
click at [280, 149] on div "Request AI Translation" at bounding box center [276, 154] width 141 height 11
checkbox input "false"
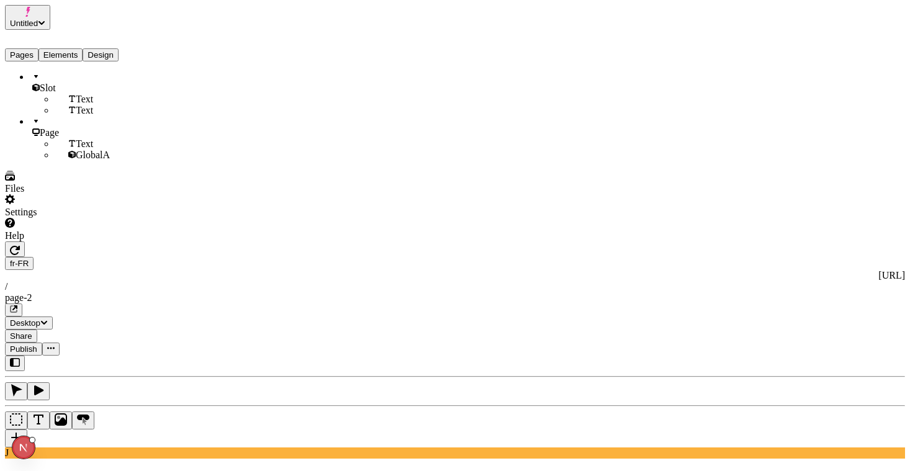
click at [20, 245] on icon "button" at bounding box center [15, 250] width 10 height 10
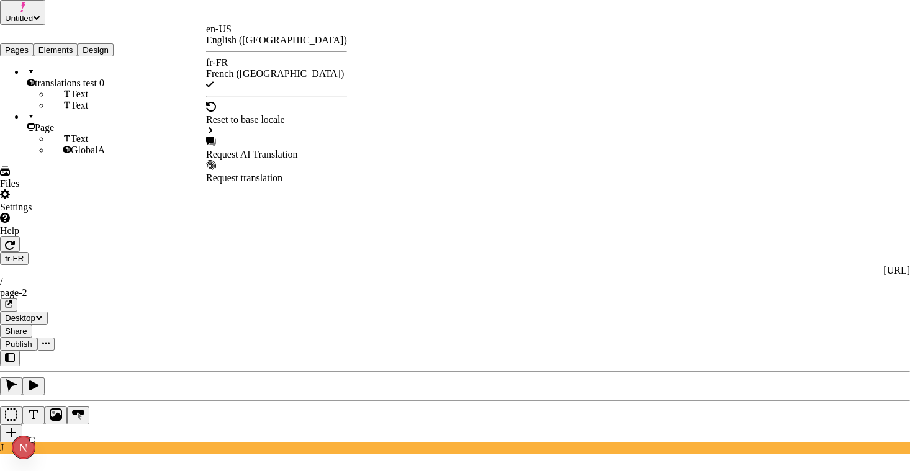
click at [399, 105] on div "translations test 0" at bounding box center [373, 103] width 69 height 11
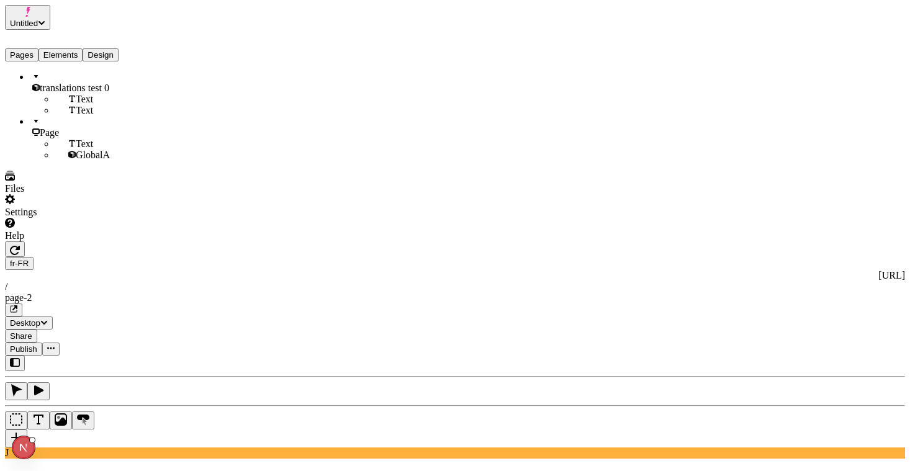
click at [20, 245] on icon "button" at bounding box center [15, 250] width 10 height 10
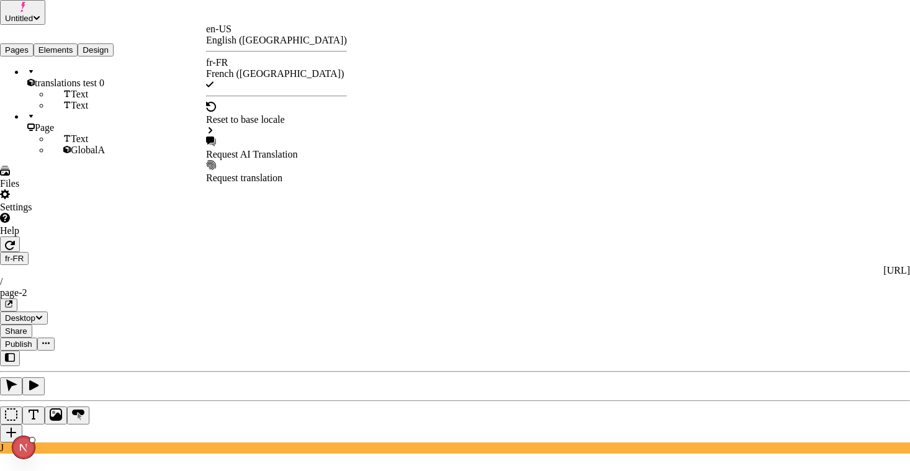
click at [243, 35] on div "en-US" at bounding box center [276, 29] width 141 height 11
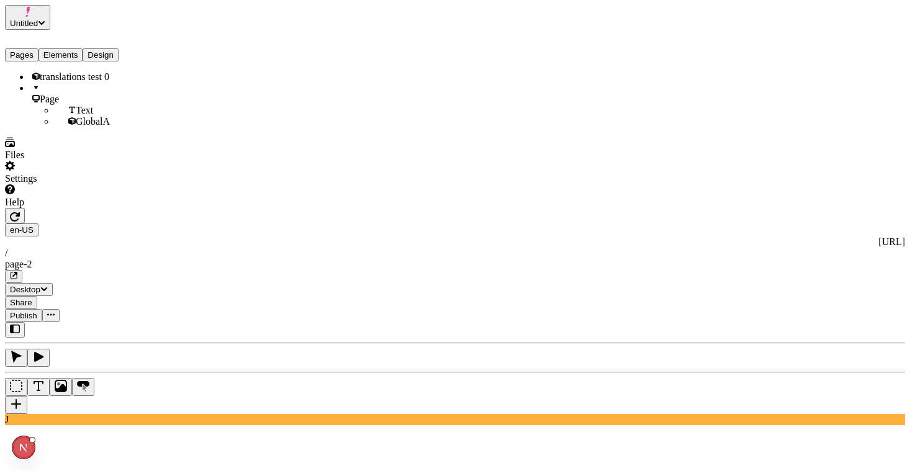
checkbox input "false"
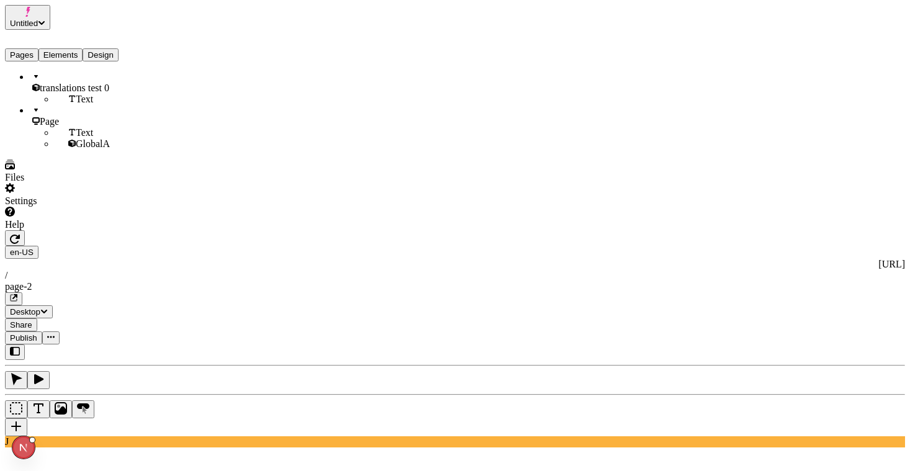
type textarea "Header (Slot)"
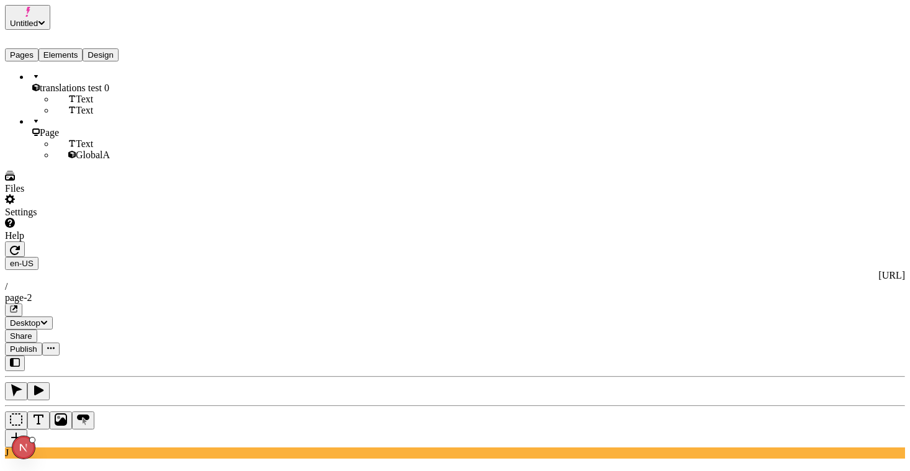
type textarea "header text content"
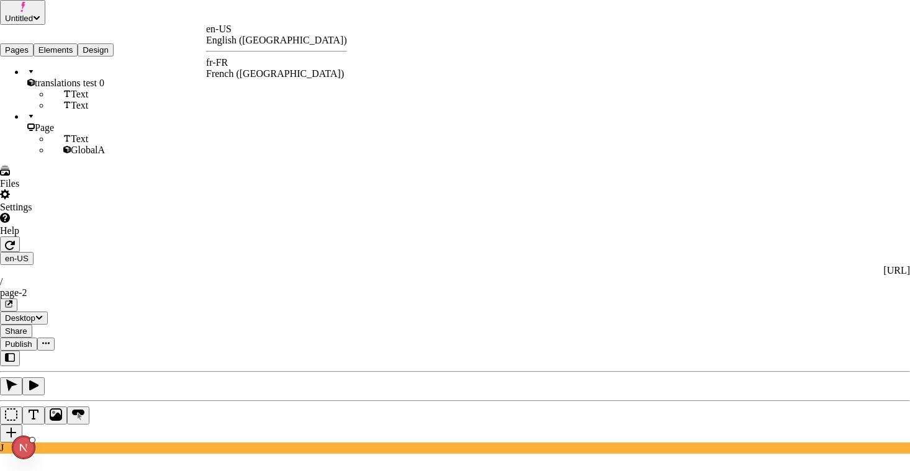
click at [244, 60] on div "fr-FR French ([GEOGRAPHIC_DATA])" at bounding box center [276, 68] width 141 height 22
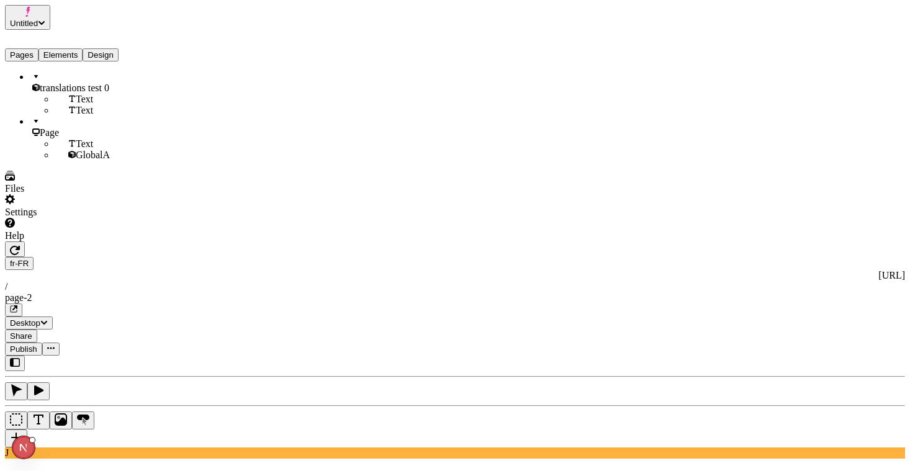
click at [852, 39] on div "Reset to base locale" at bounding box center [812, 44] width 79 height 11
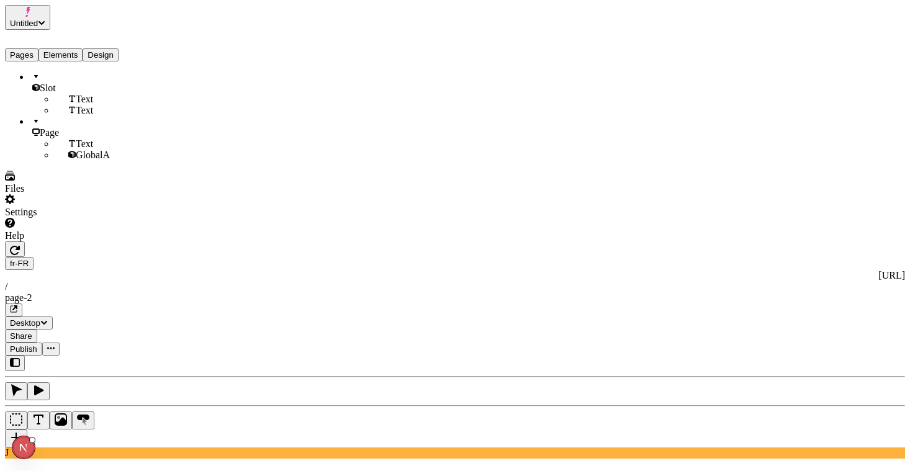
click at [76, 160] on span "GlobalA" at bounding box center [93, 155] width 34 height 11
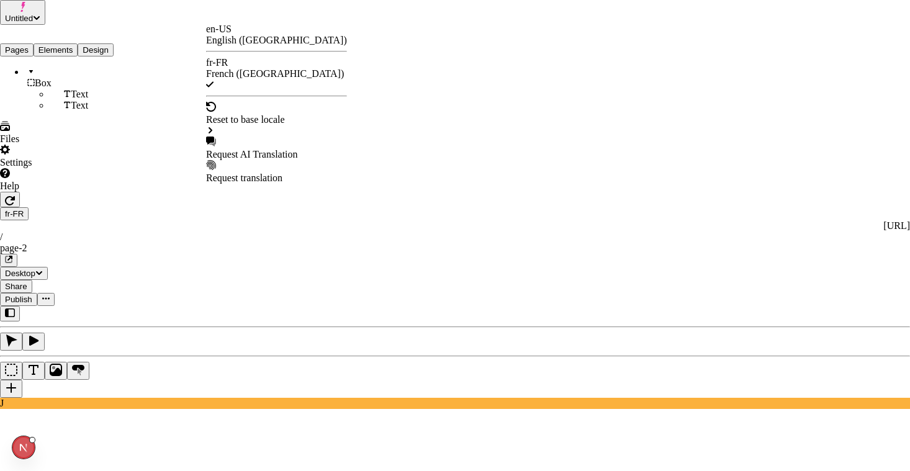
click at [262, 149] on div "Request AI Translation" at bounding box center [276, 154] width 141 height 11
checkbox input "false"
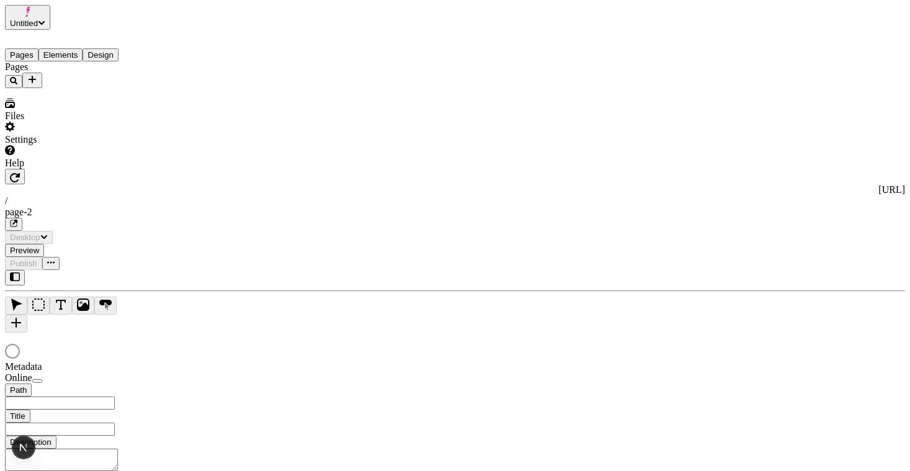
type input "/page-2"
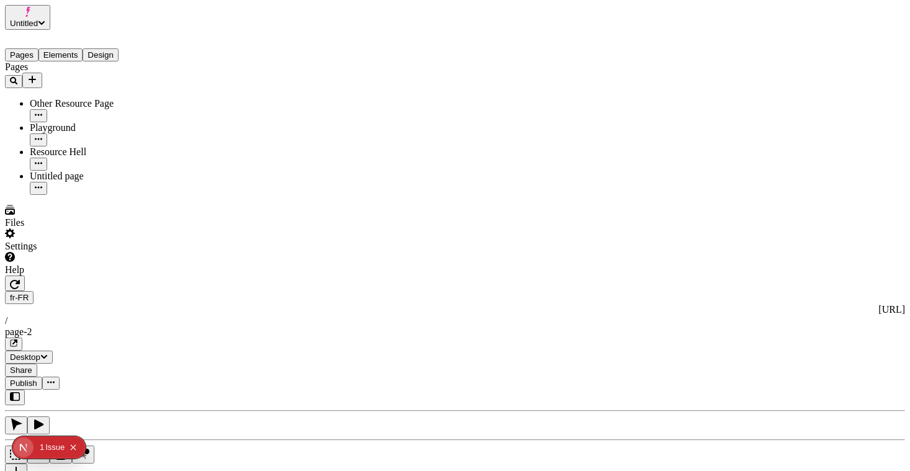
click at [199, 275] on div "fr-FR http://localhost:3001/fr-FR / page-2 Desktop Share Publish" at bounding box center [455, 332] width 900 height 114
click at [20, 279] on icon "button" at bounding box center [15, 284] width 10 height 10
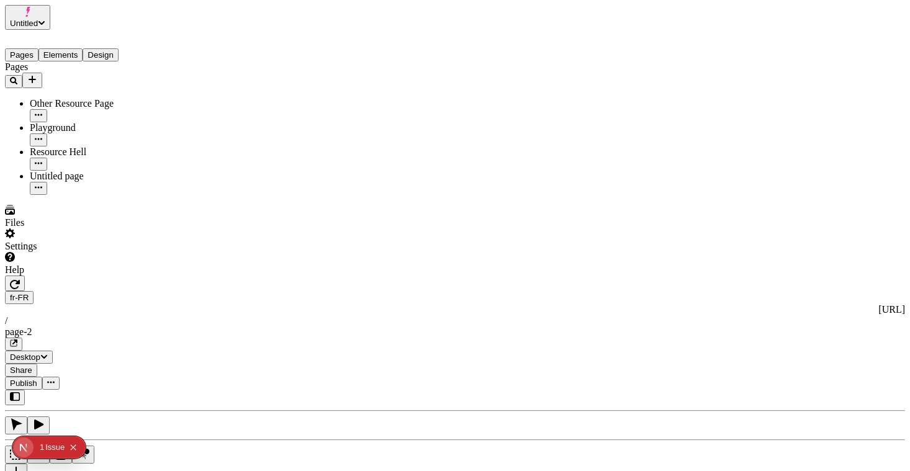
click at [78, 48] on button "Elements" at bounding box center [60, 54] width 45 height 13
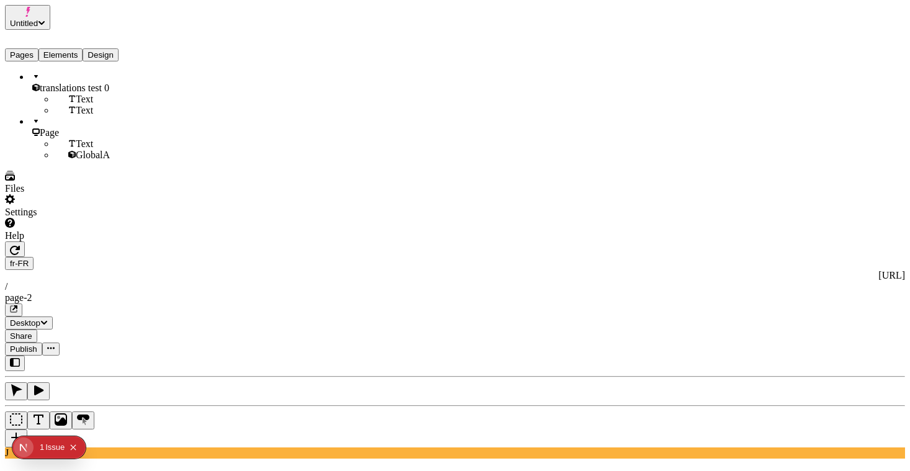
click at [74, 83] on span "translations test 0" at bounding box center [74, 88] width 69 height 11
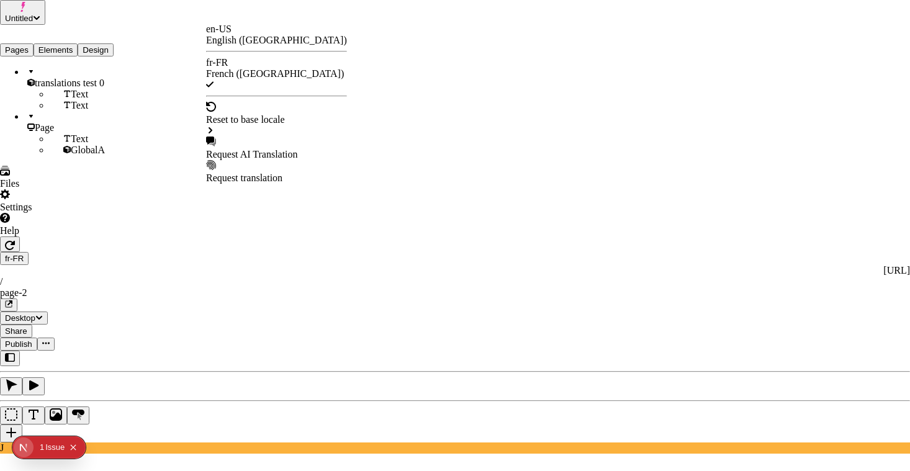
click at [261, 149] on div "Request AI Translation" at bounding box center [276, 154] width 141 height 11
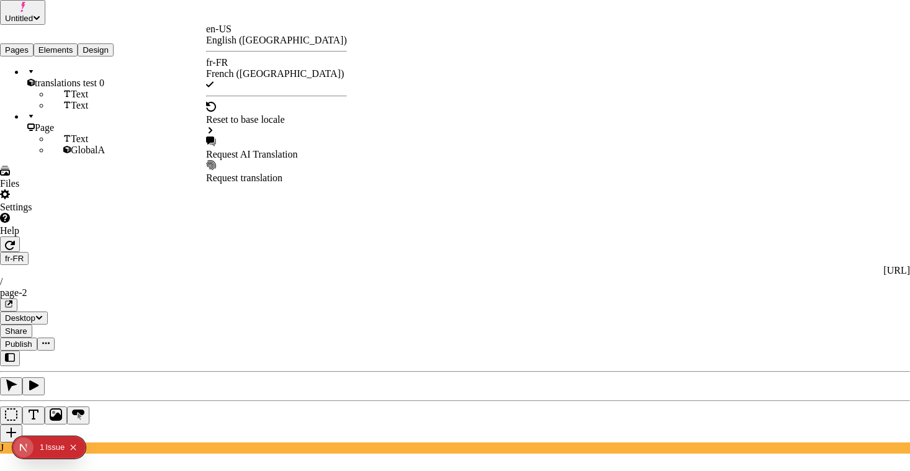
click at [258, 149] on div "Request AI Translation" at bounding box center [276, 154] width 141 height 11
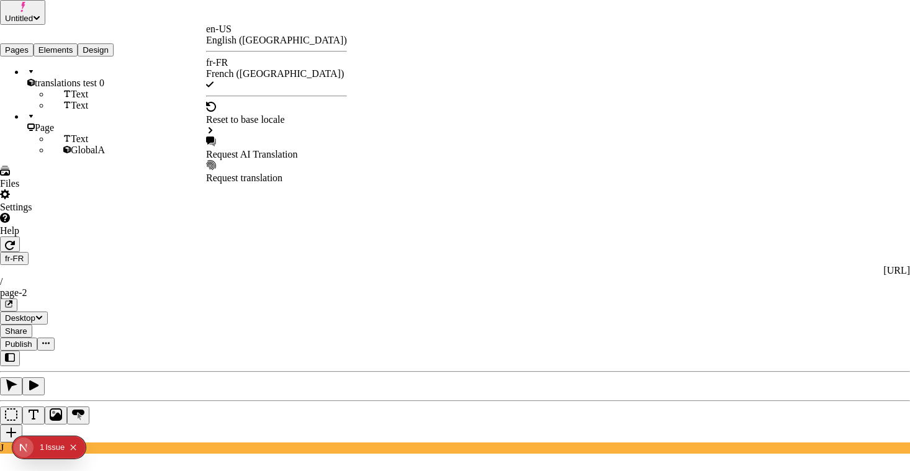
checkbox input "false"
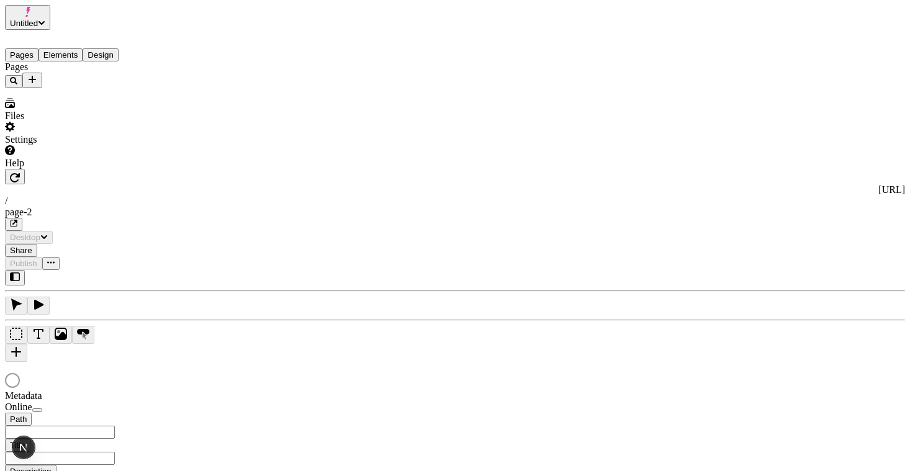
type input "/page-2"
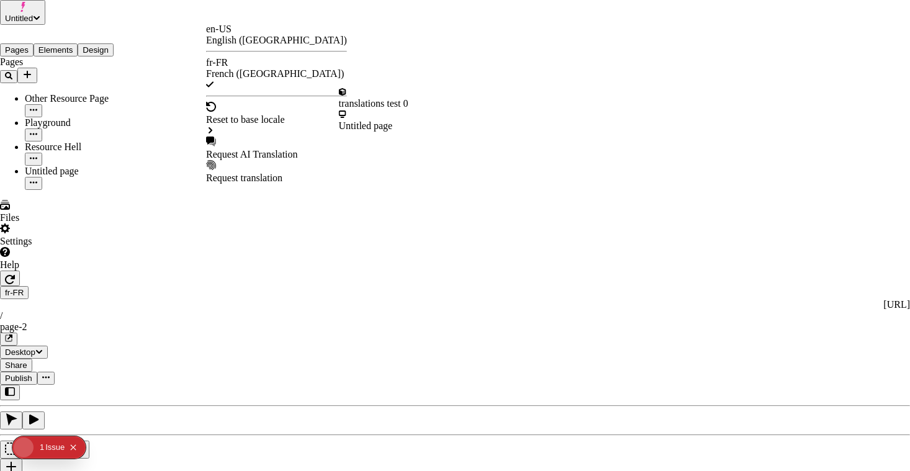
click at [262, 149] on div "Request AI Translation" at bounding box center [276, 154] width 141 height 11
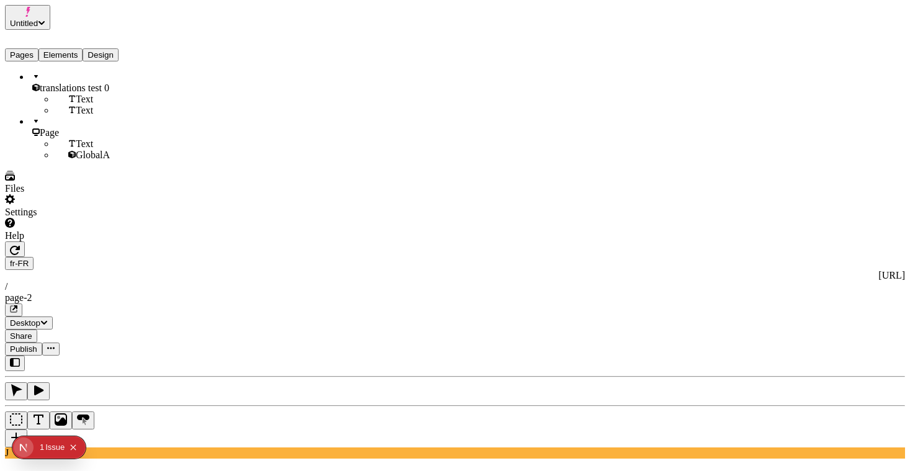
click at [75, 48] on button "Elements" at bounding box center [60, 54] width 45 height 13
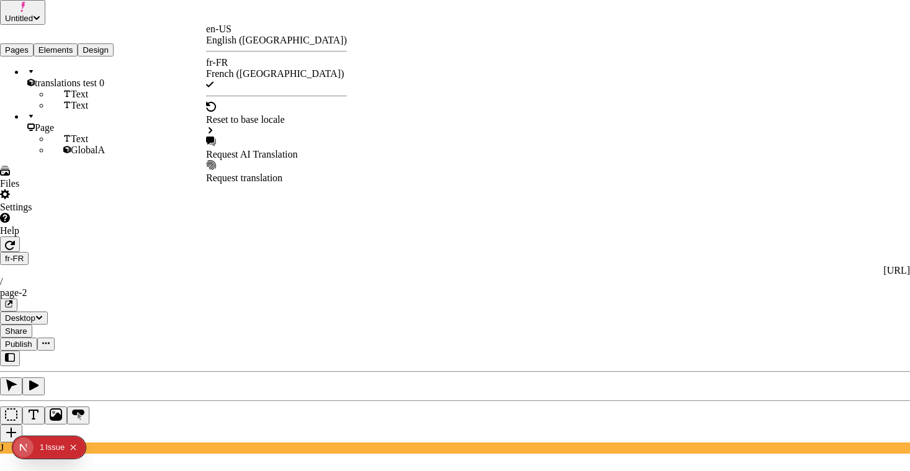
click at [269, 137] on div "Request AI Translation" at bounding box center [276, 149] width 141 height 24
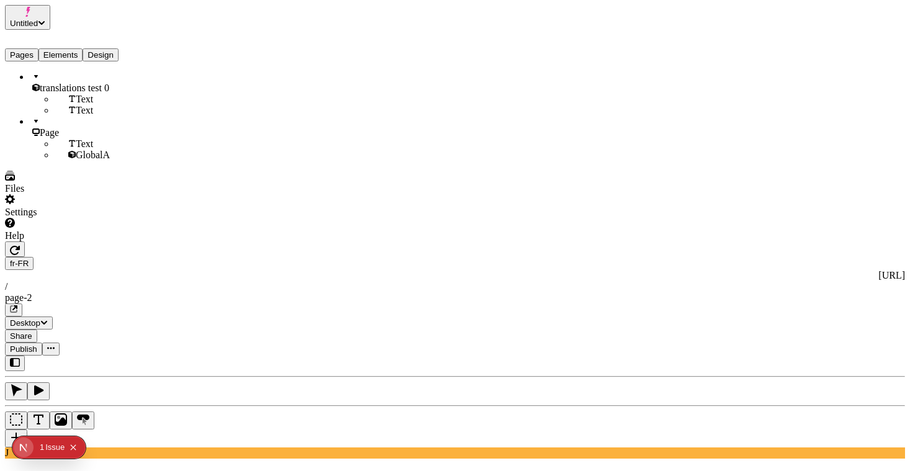
click at [434, 292] on div "page-2" at bounding box center [455, 297] width 900 height 11
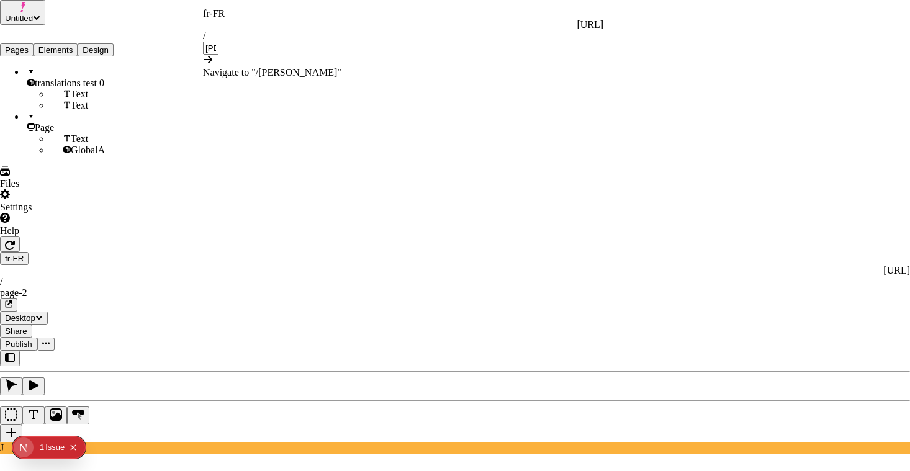
type input "[PERSON_NAME]"
click at [339, 55] on div "Navigate to " / [PERSON_NAME] "" at bounding box center [403, 67] width 400 height 24
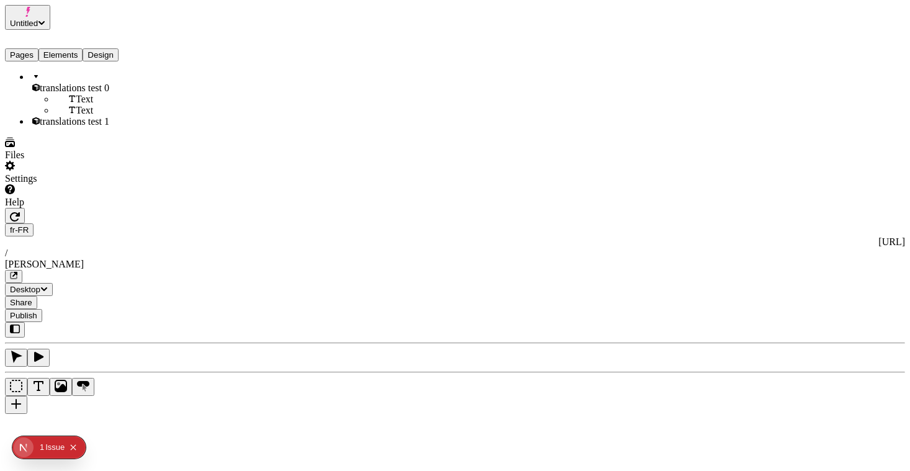
click at [159, 322] on div at bounding box center [455, 368] width 900 height 92
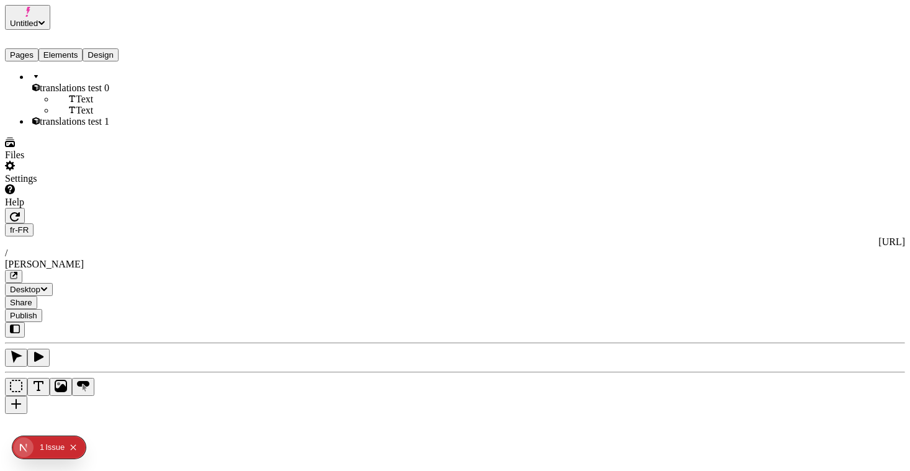
click at [169, 322] on div at bounding box center [455, 368] width 900 height 92
click at [27, 396] on button "button" at bounding box center [16, 405] width 22 height 18
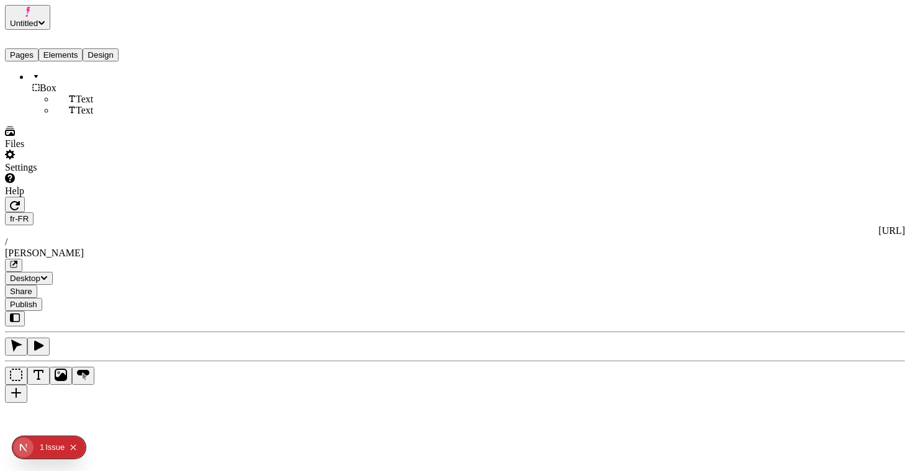
scroll to position [0, 0]
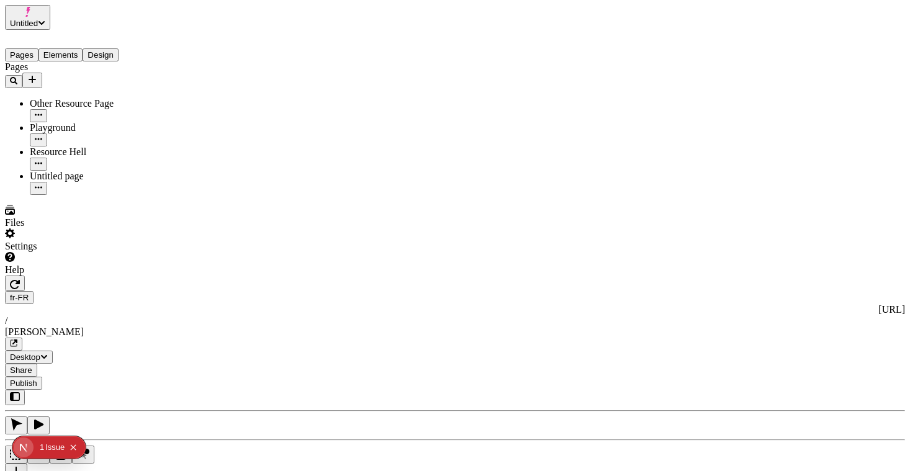
click at [38, 48] on button "Pages" at bounding box center [22, 54] width 34 height 13
click at [61, 48] on button "Elements" at bounding box center [60, 54] width 45 height 13
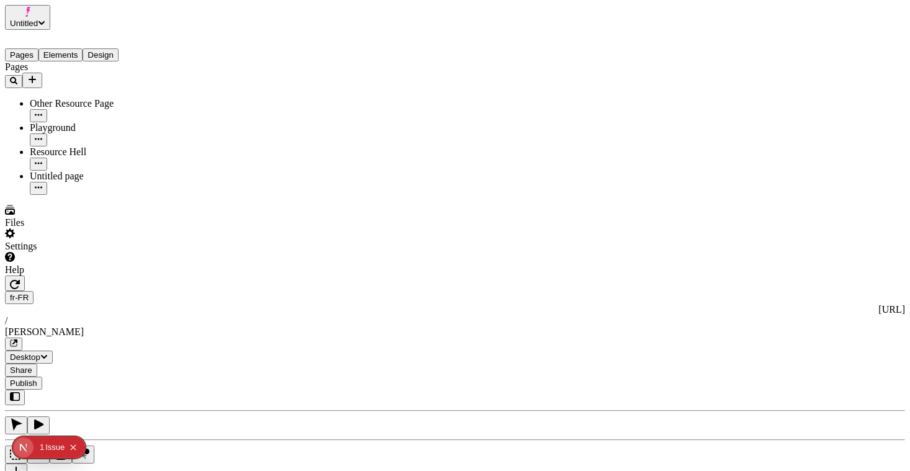
click at [24, 48] on button "Pages" at bounding box center [22, 54] width 34 height 13
click at [60, 171] on div "Untitled page" at bounding box center [92, 183] width 124 height 24
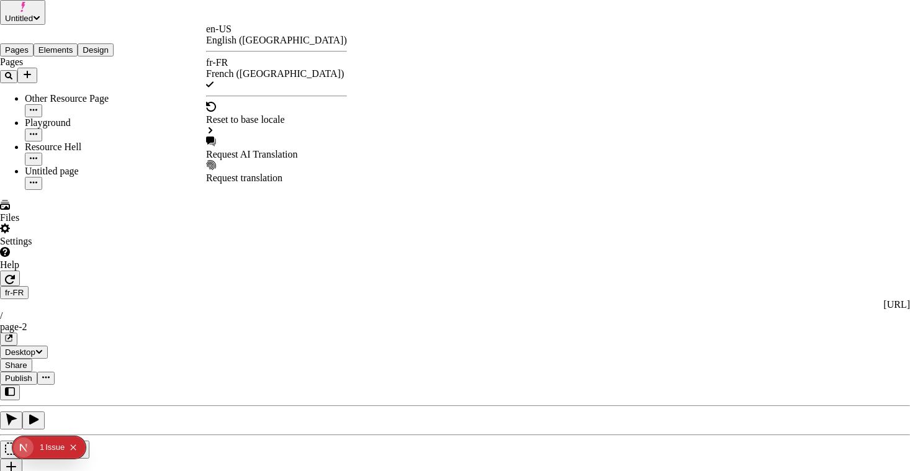
click at [246, 160] on div "Request translation" at bounding box center [276, 172] width 141 height 24
click at [284, 149] on div "Request AI Translation" at bounding box center [276, 154] width 141 height 11
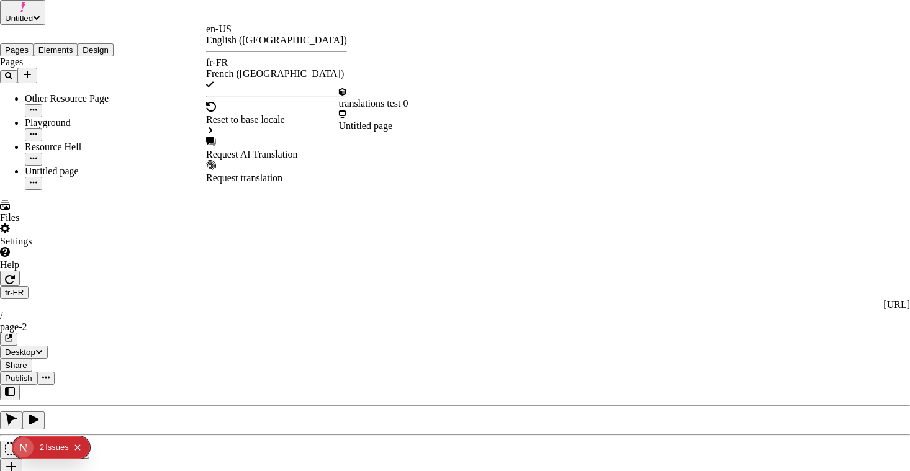
click at [236, 149] on div "Request AI Translation" at bounding box center [276, 154] width 141 height 11
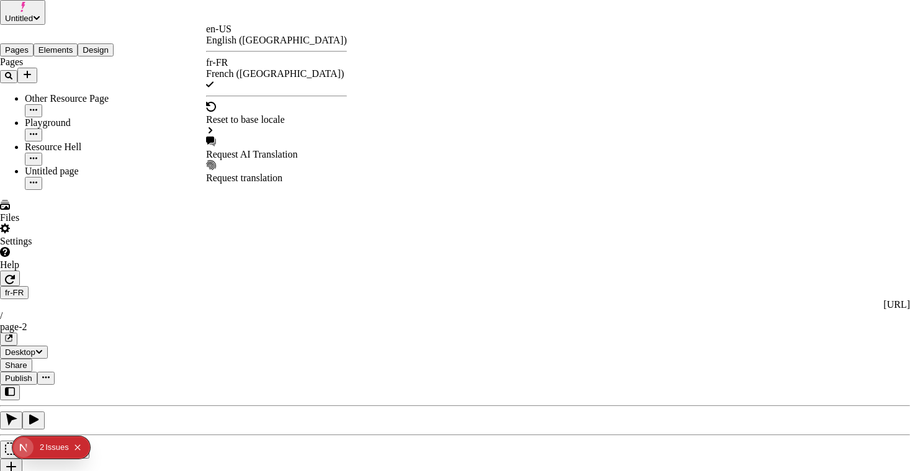
click at [278, 149] on div "Request AI Translation" at bounding box center [276, 154] width 141 height 11
drag, startPoint x: 416, startPoint y: 124, endPoint x: 361, endPoint y: 122, distance: 54.6
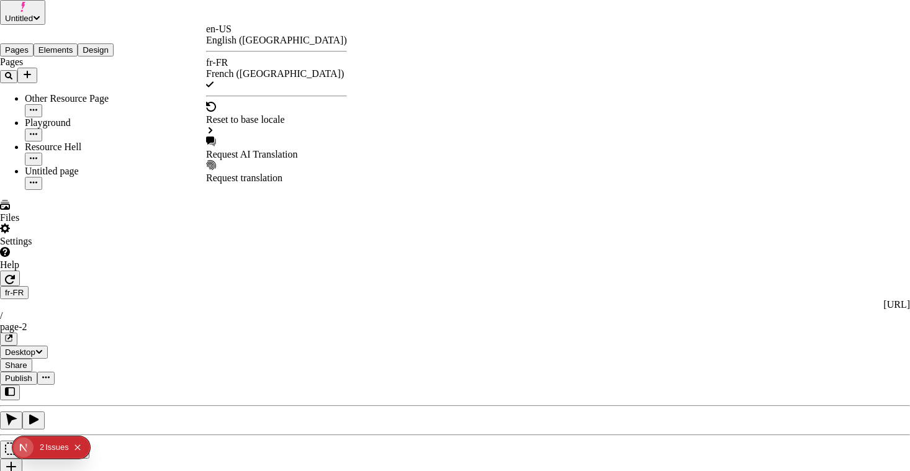
checkbox input "false"
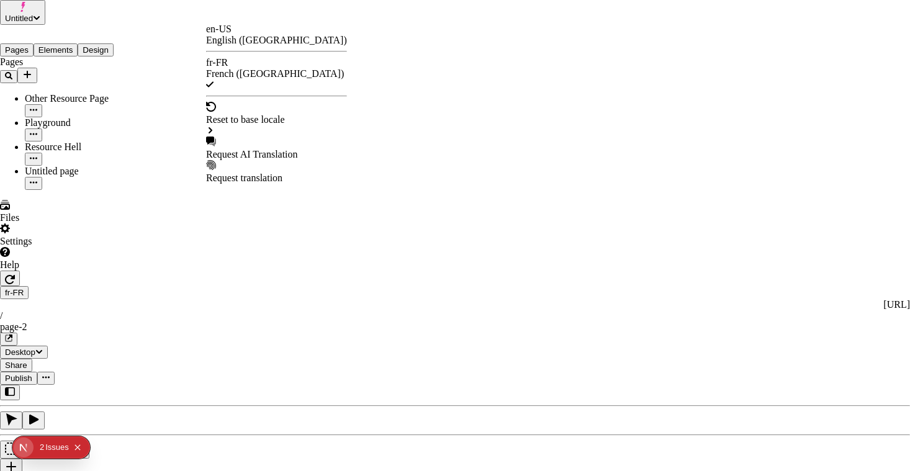
click at [253, 149] on div "Request AI Translation" at bounding box center [276, 154] width 141 height 11
checkbox input "true"
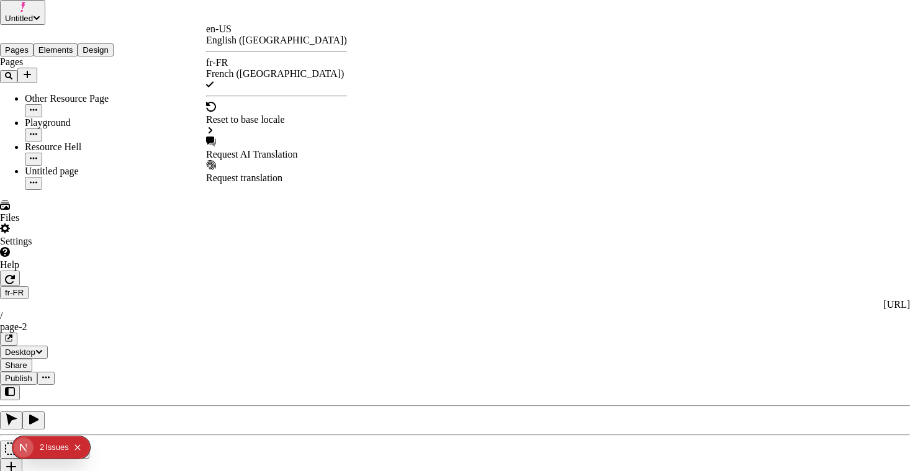
checkbox input "false"
